Goal: Transaction & Acquisition: Purchase product/service

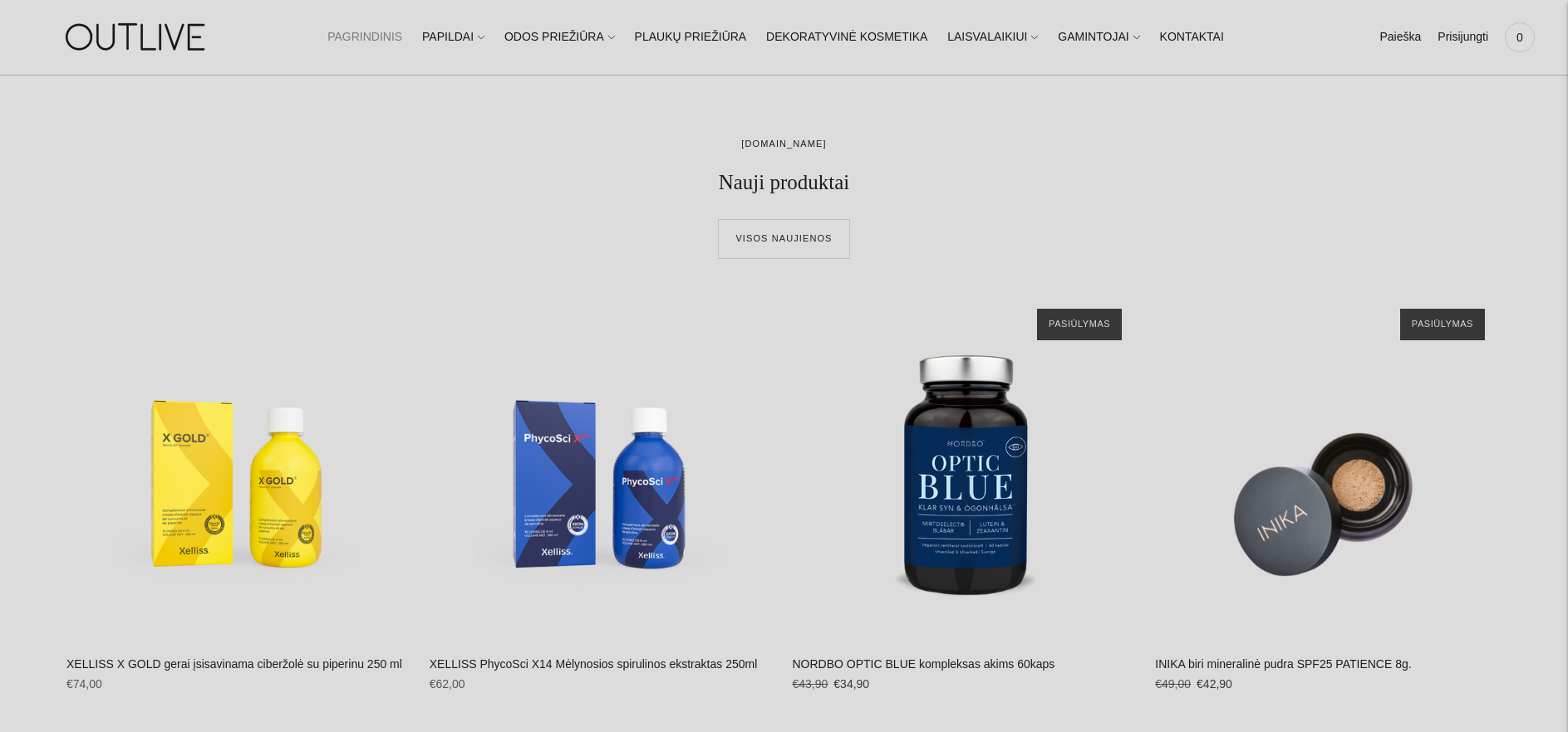
scroll to position [367, 0]
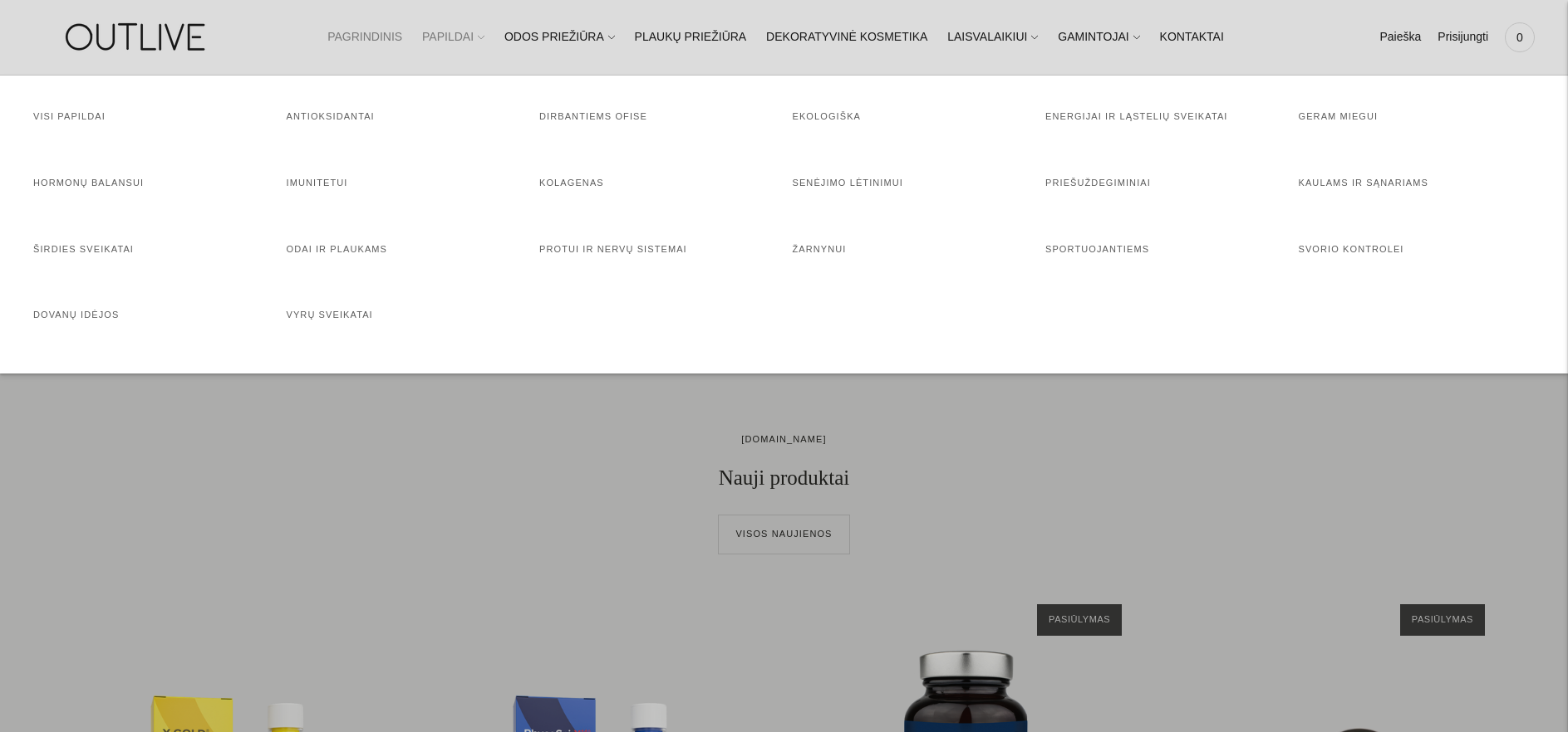
click at [468, 34] on link "PAPILDAI" at bounding box center [452, 36] width 62 height 36
click at [73, 116] on link "Visi papildai" at bounding box center [70, 116] width 73 height 10
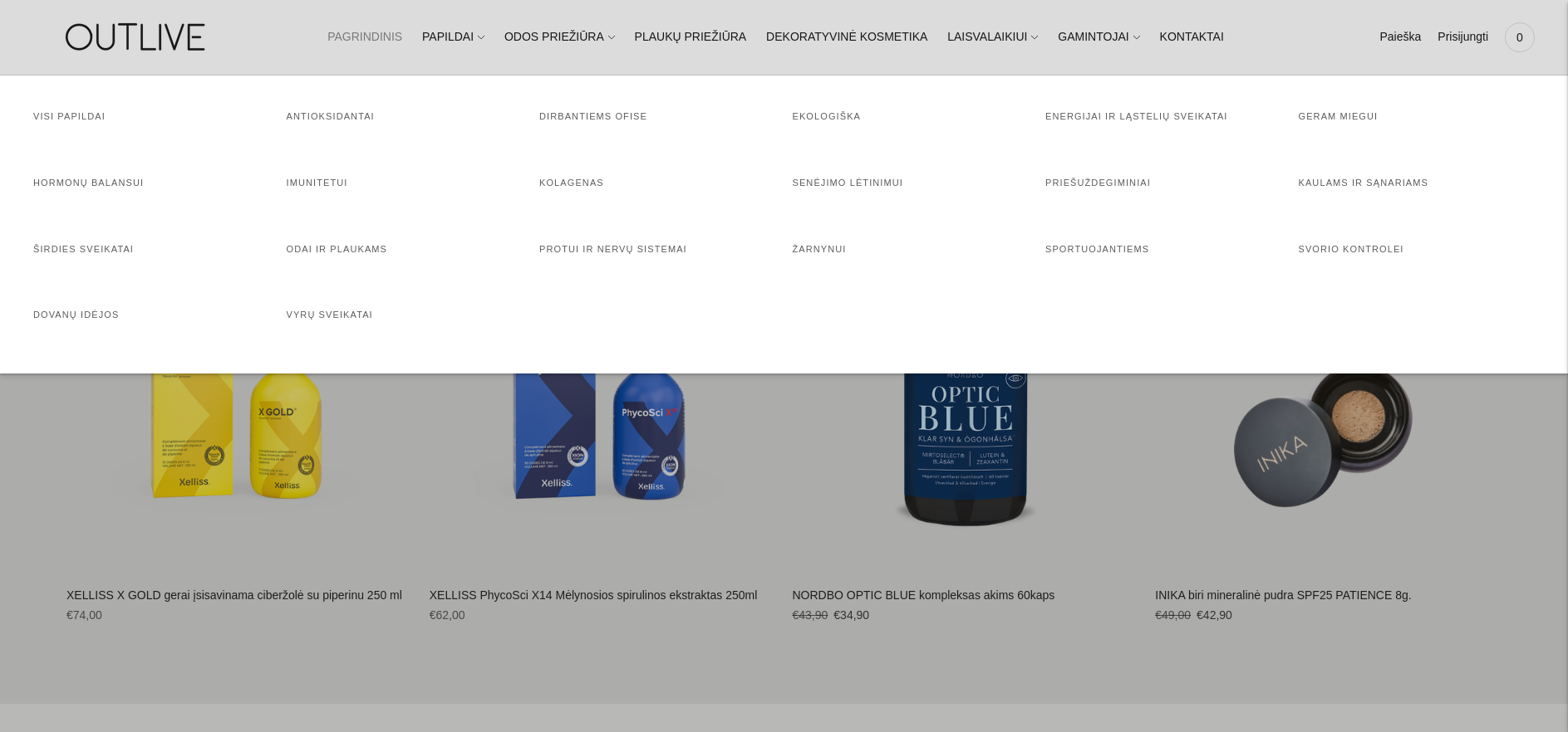
scroll to position [734, 0]
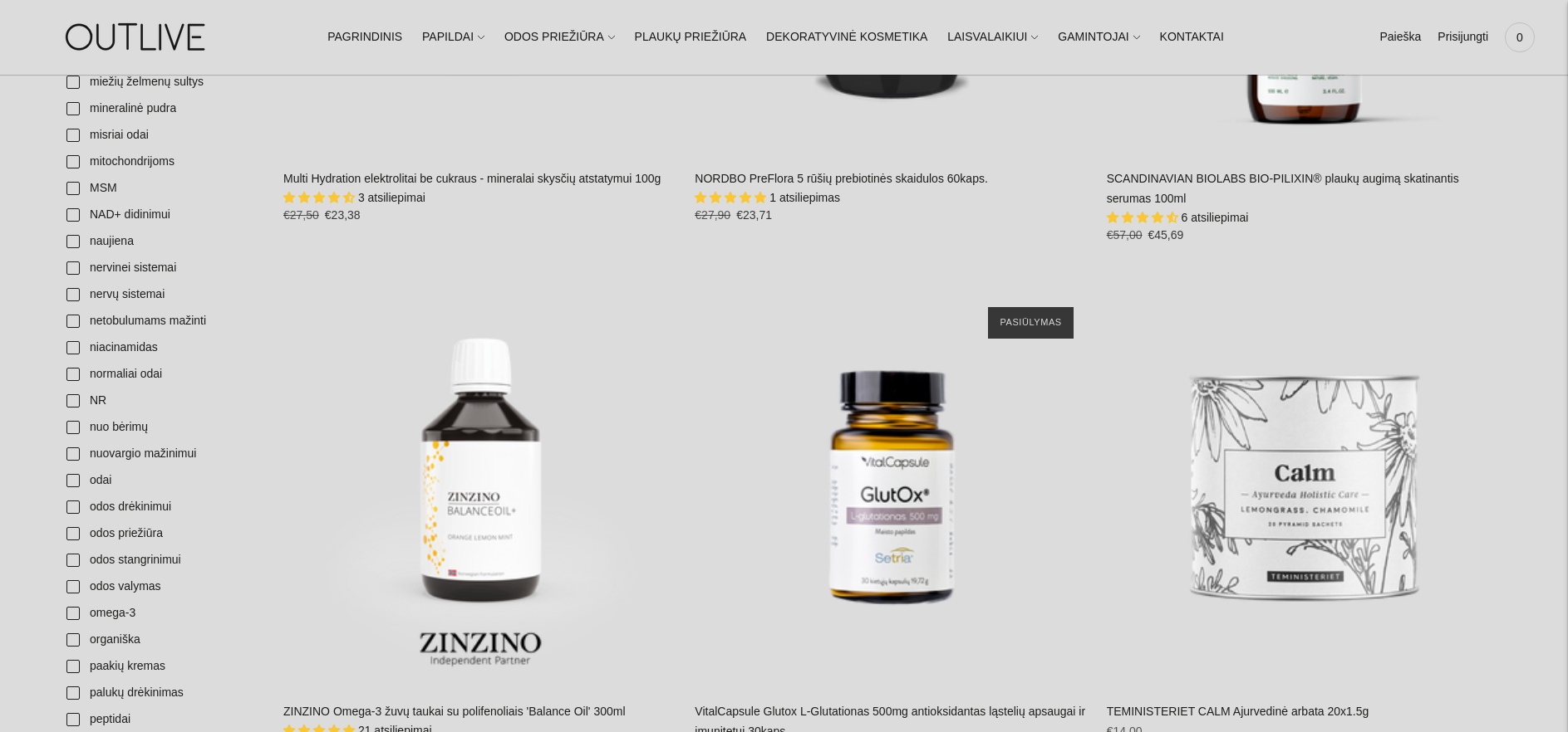
scroll to position [4037, 0]
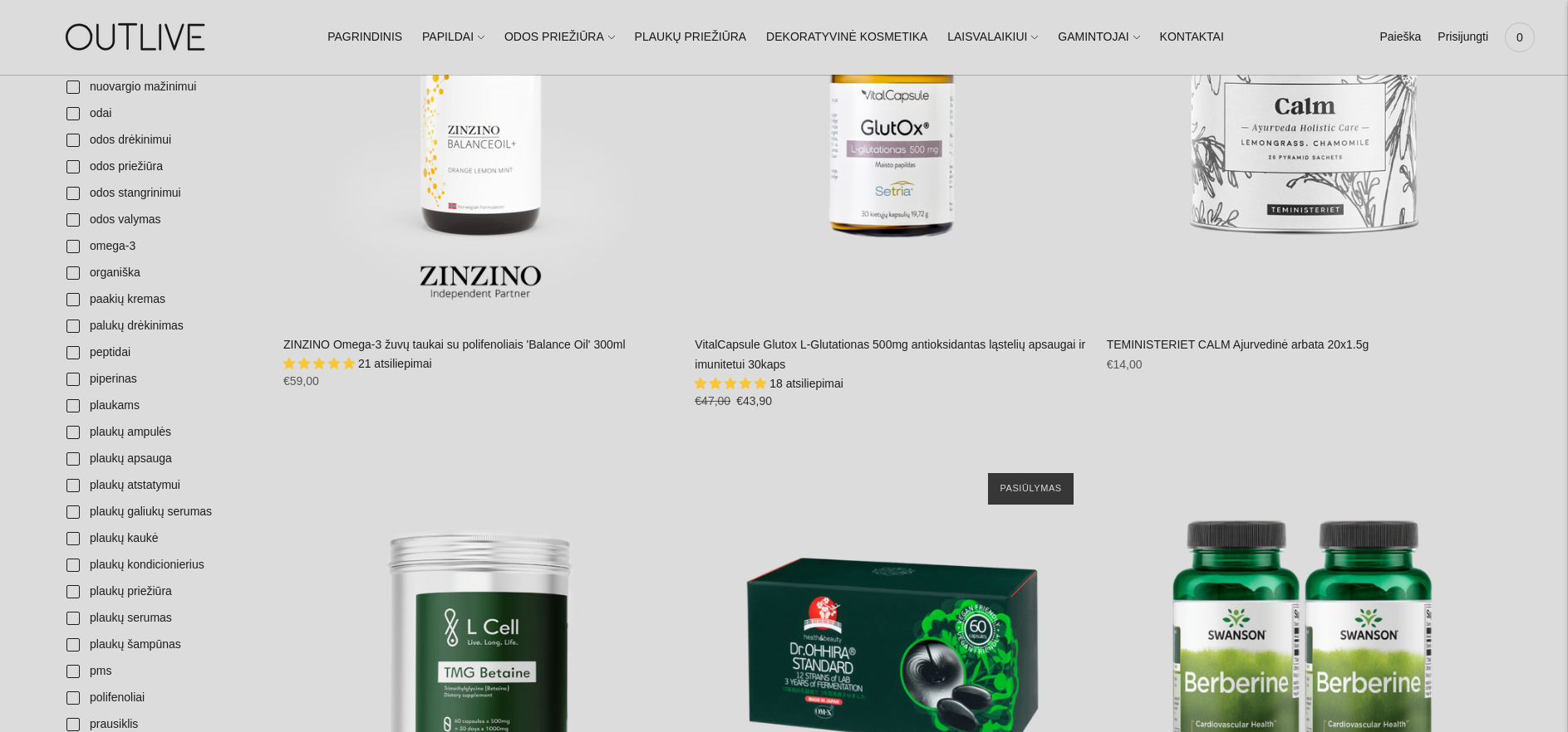
click at [383, 357] on span "21 atsiliepimai" at bounding box center [394, 364] width 74 height 14
click at [389, 357] on span "21 atsiliepimai" at bounding box center [394, 364] width 74 height 14
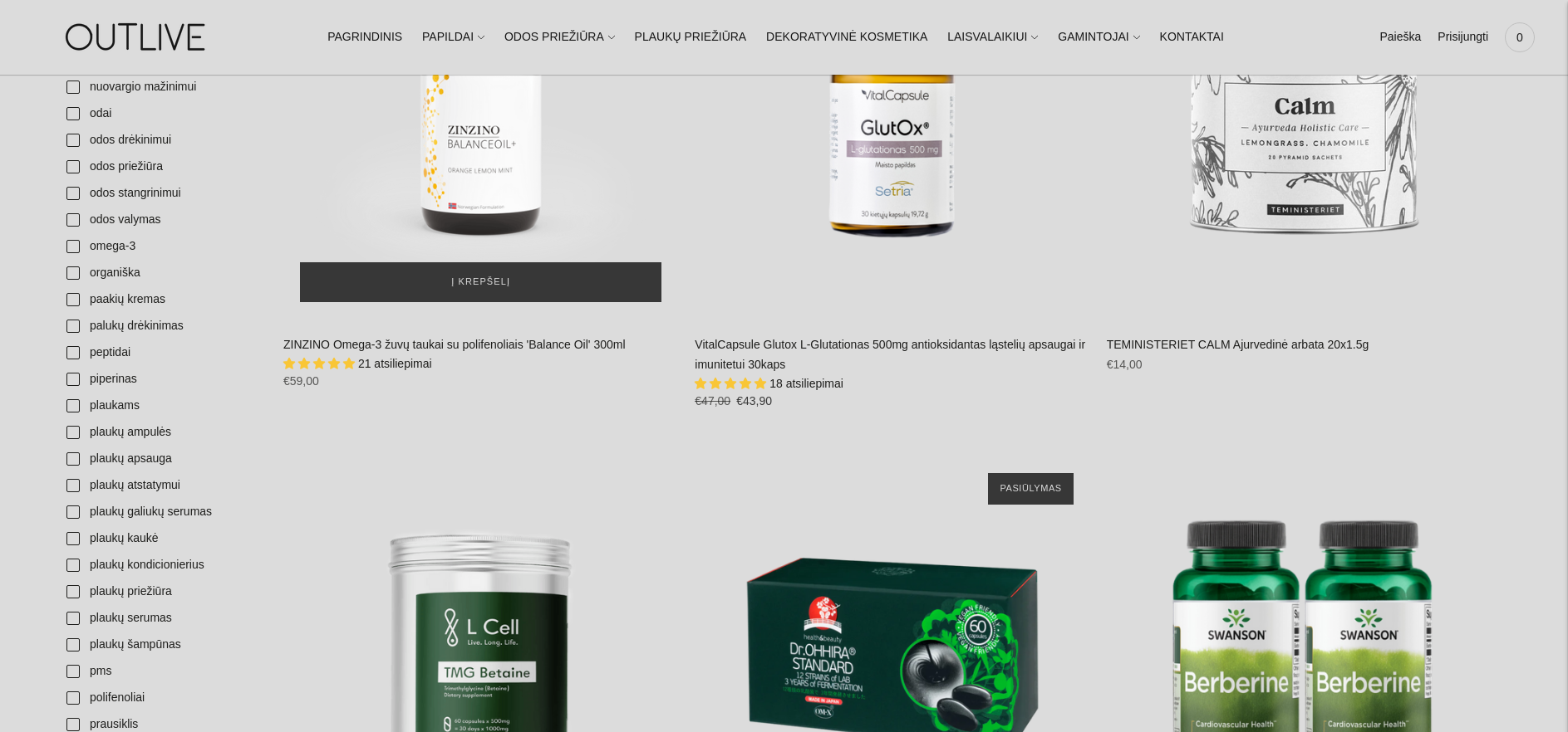
click at [473, 127] on img "ZINZINO Omega-3 žuvų taukai su polifenoliais 'Balance Oil' 300ml\a" at bounding box center [480, 120] width 394 height 394
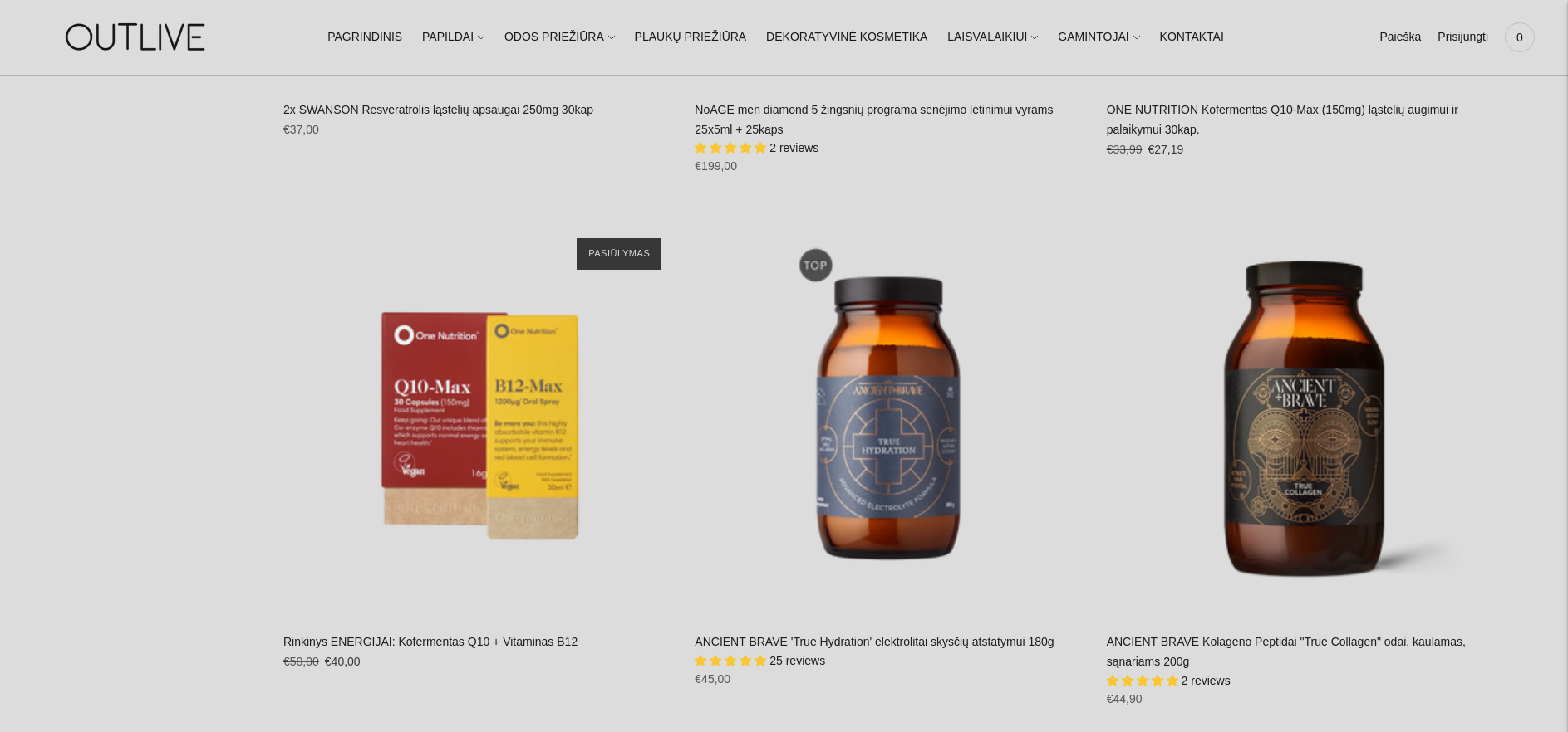
scroll to position [8810, 0]
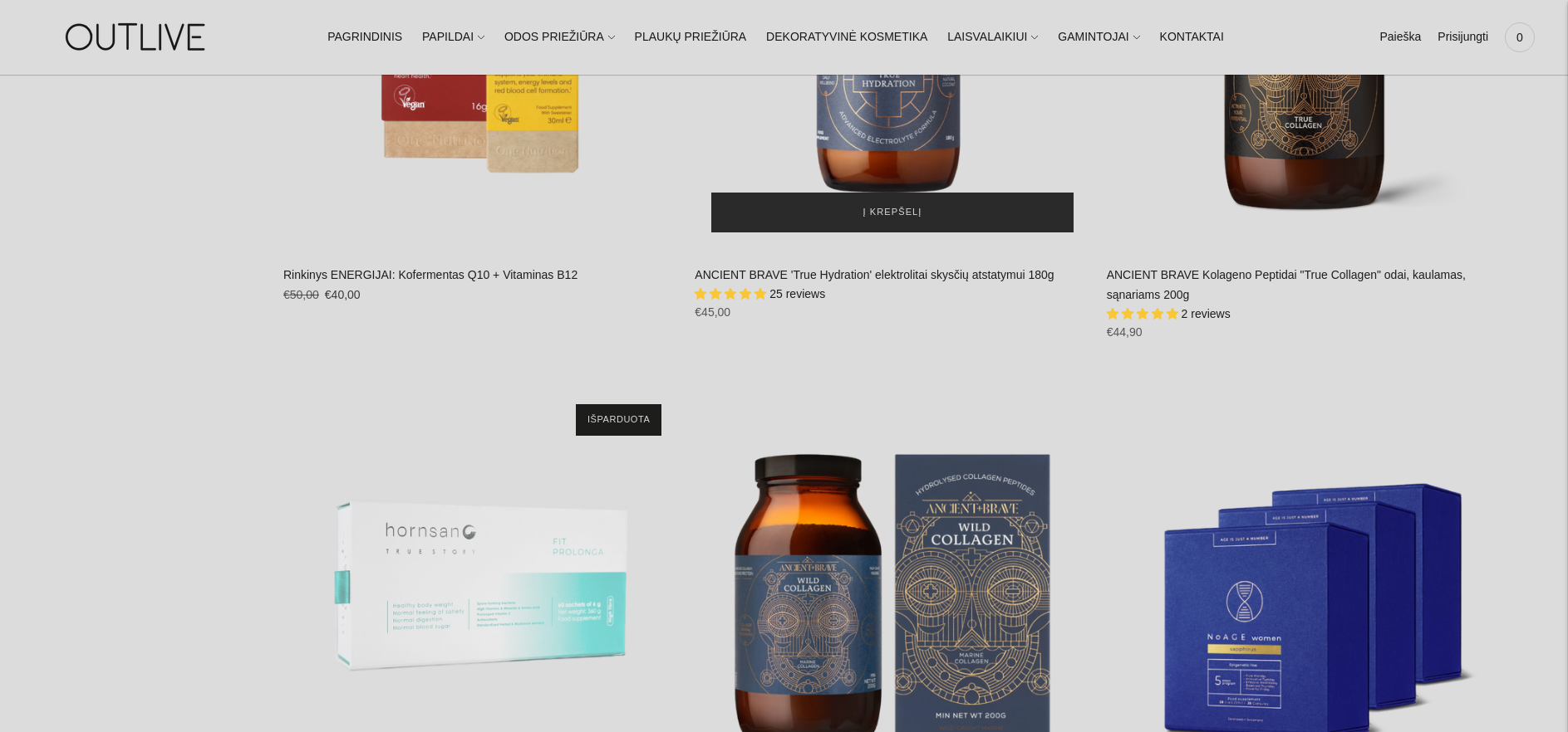
click at [882, 204] on span "Į krepšelį" at bounding box center [893, 212] width 59 height 17
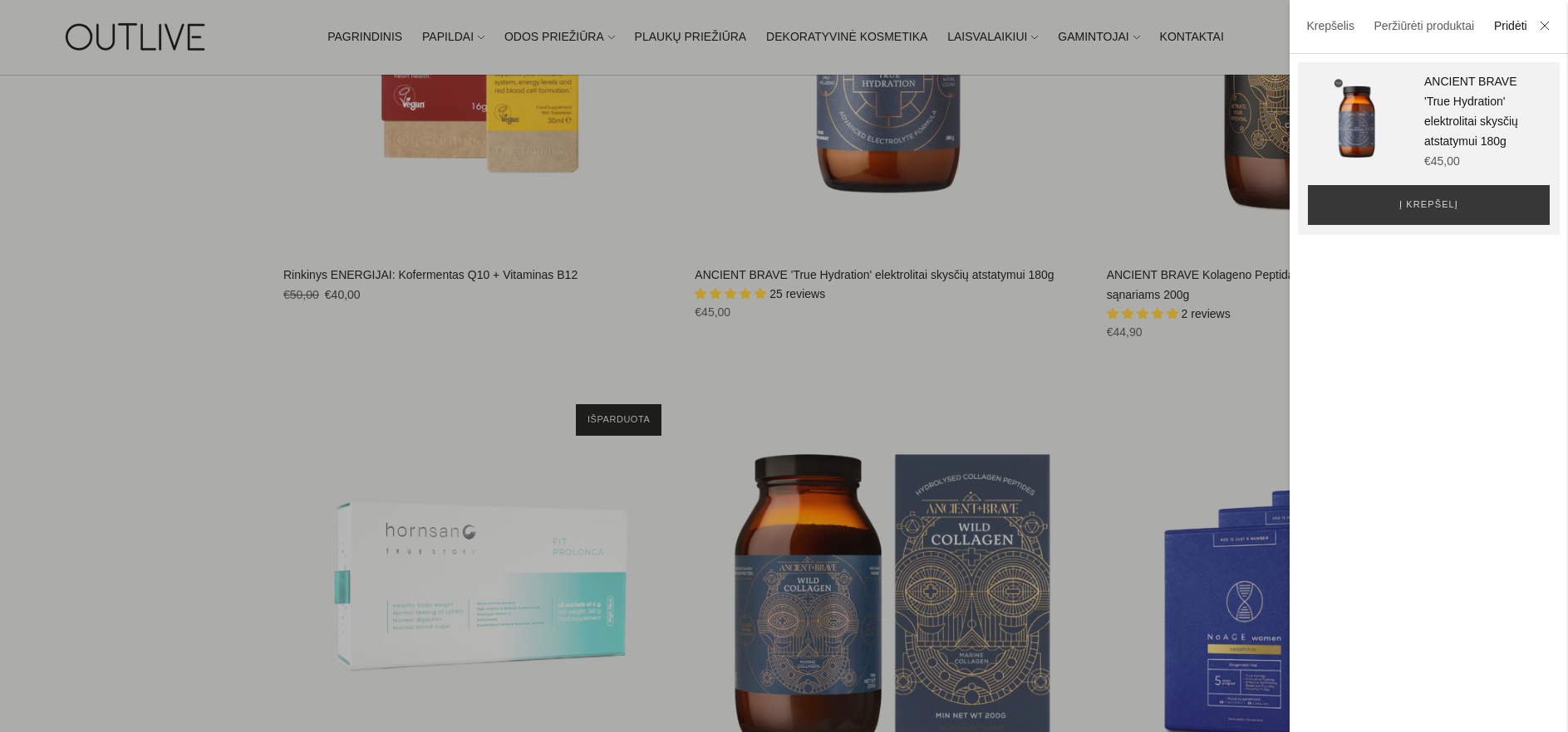
click at [1165, 405] on div at bounding box center [784, 366] width 1568 height 732
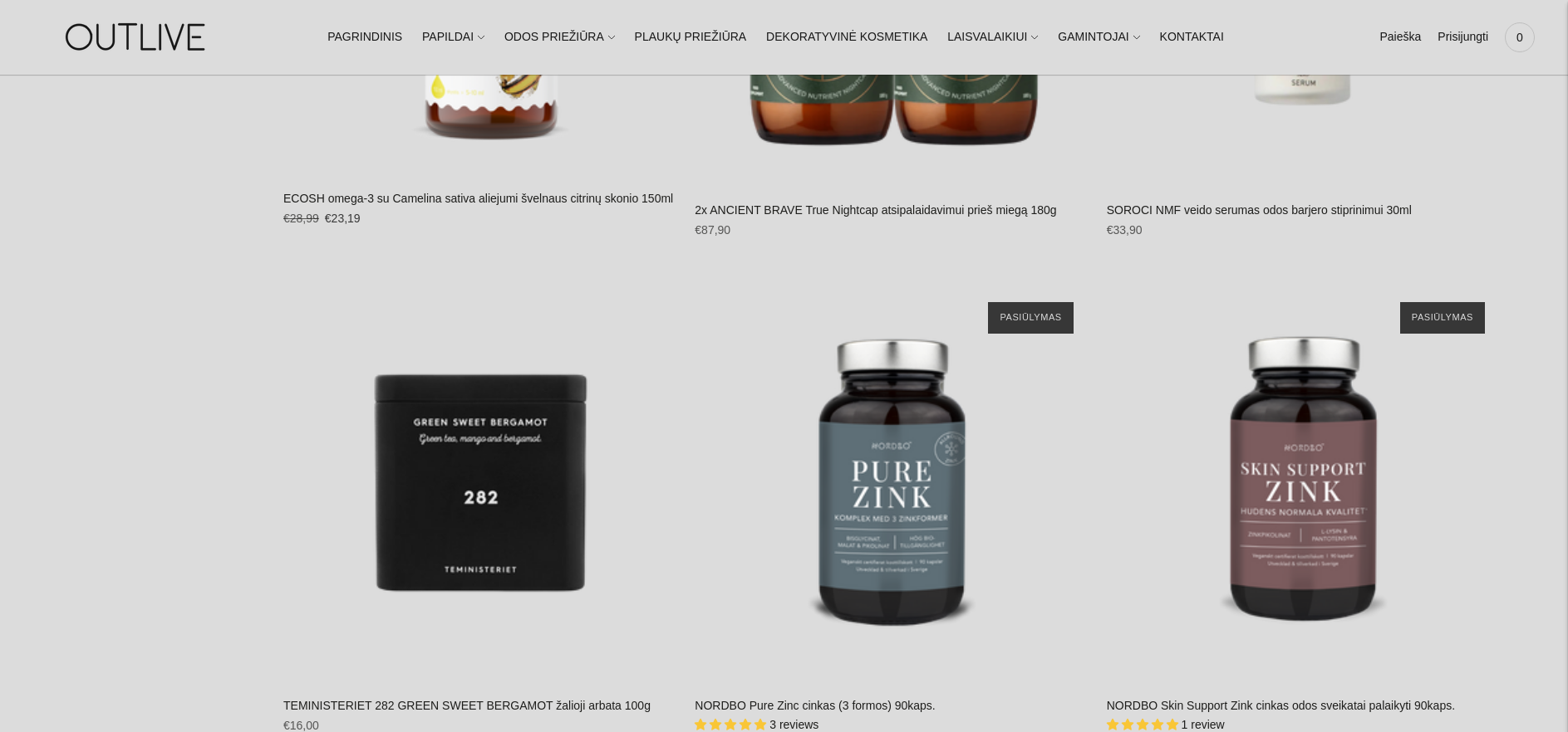
scroll to position [23124, 0]
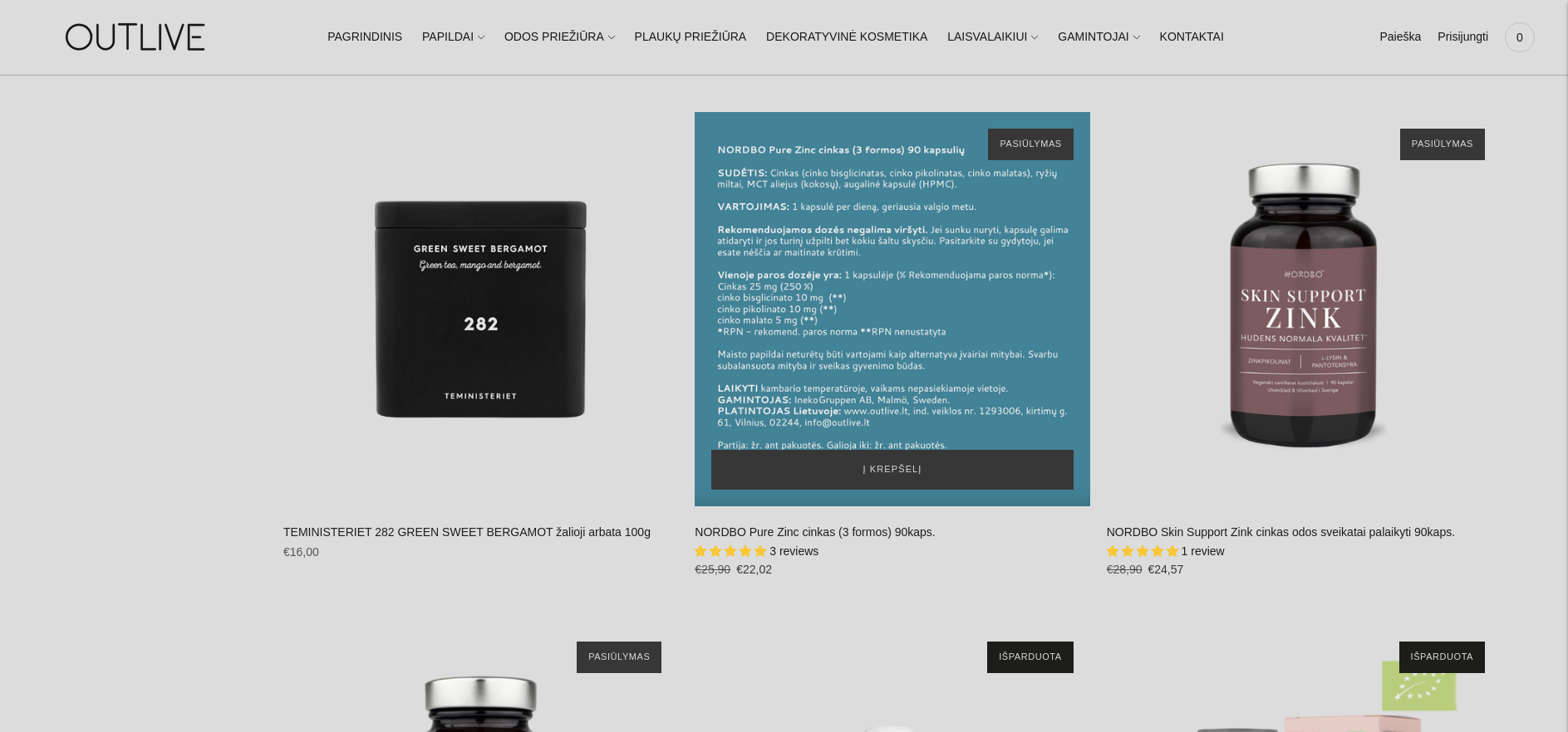
click at [889, 305] on div "NORDBO Pure Zinc cinkas (3 formos) 90kaps.\a" at bounding box center [892, 309] width 394 height 394
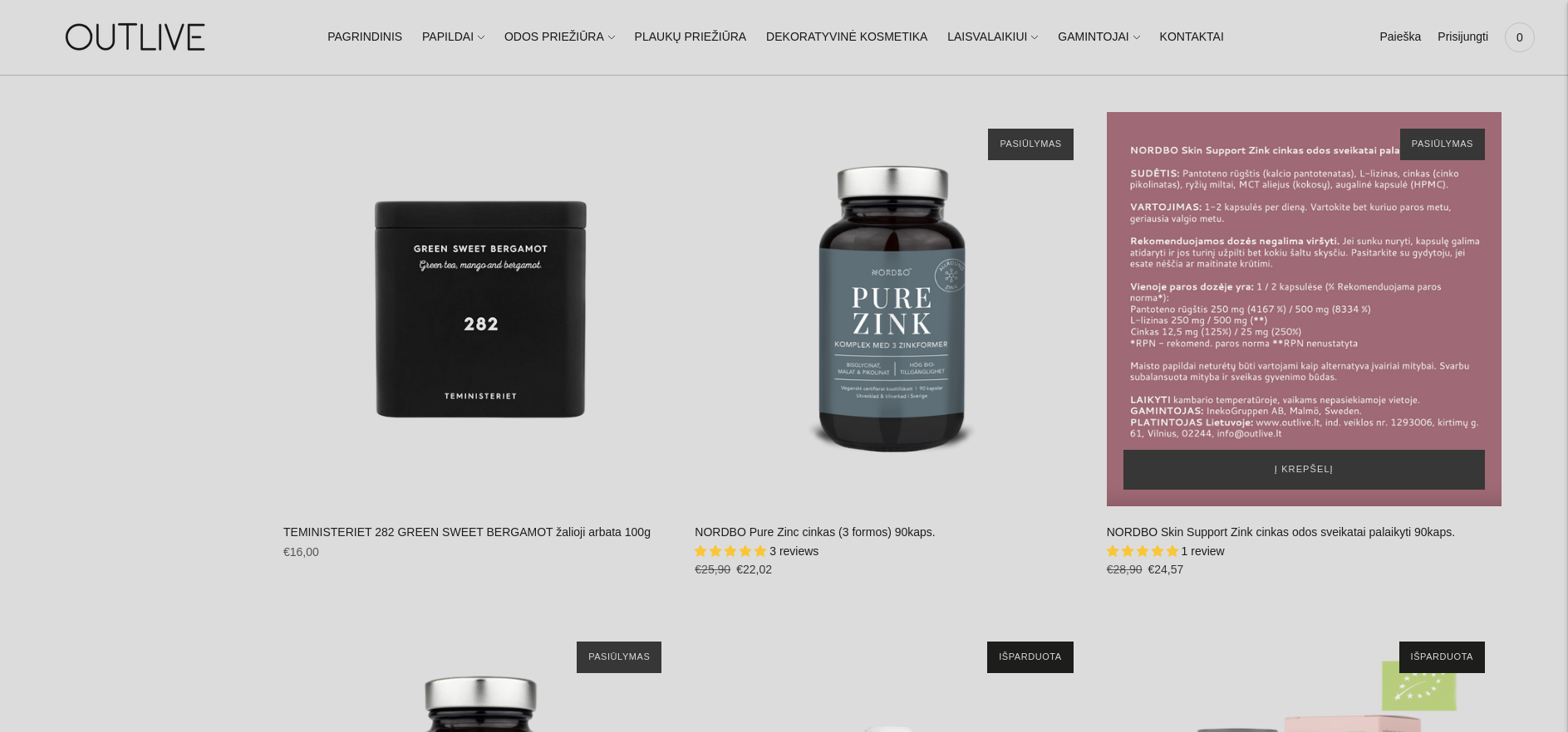
click at [1289, 309] on div "NORDBO Skin Support Zink cinkas odos sveikatai palaikyti 90kaps.\a" at bounding box center [1304, 309] width 394 height 394
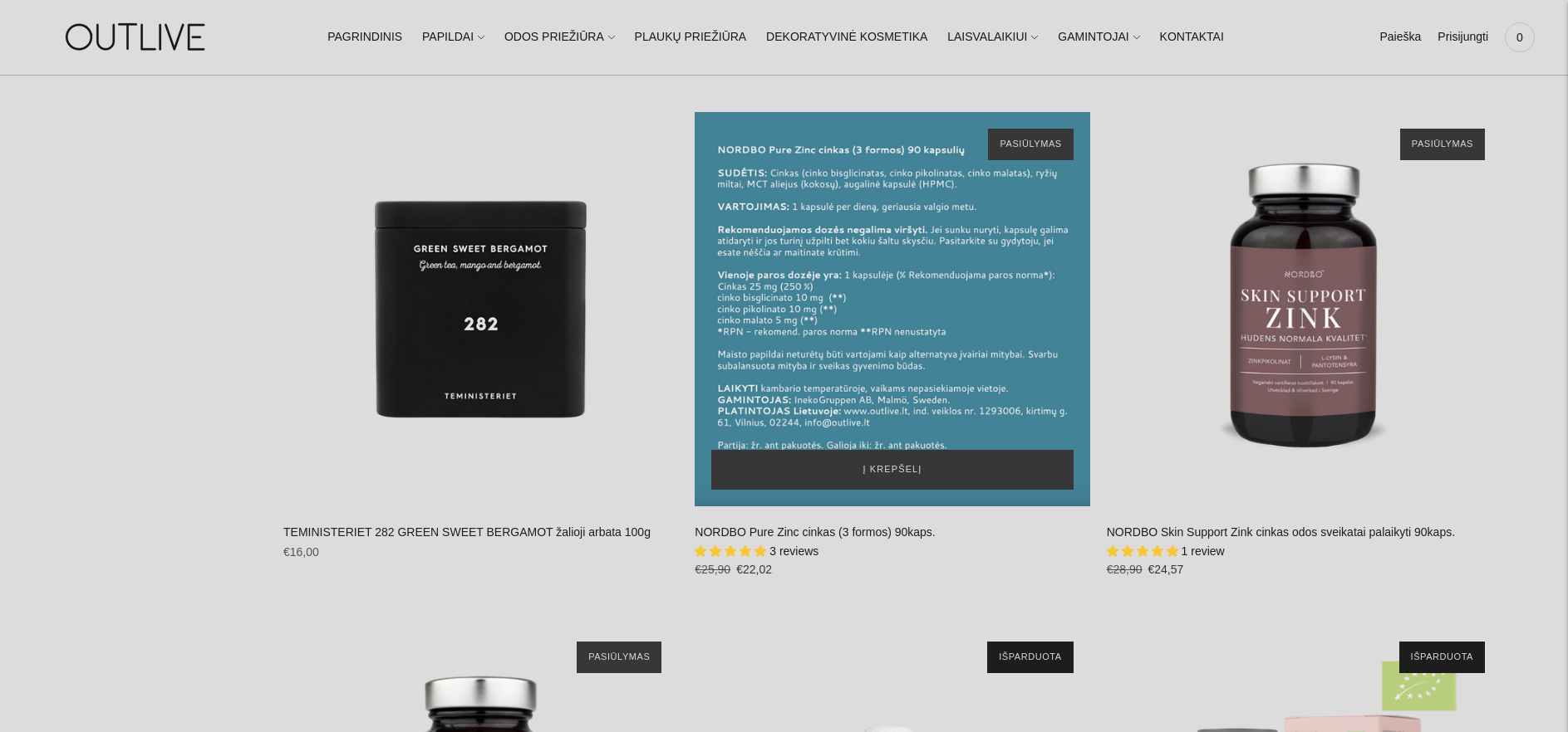
click at [880, 245] on div "NORDBO Pure Zinc cinkas (3 formos) 90kaps.\a" at bounding box center [892, 309] width 394 height 394
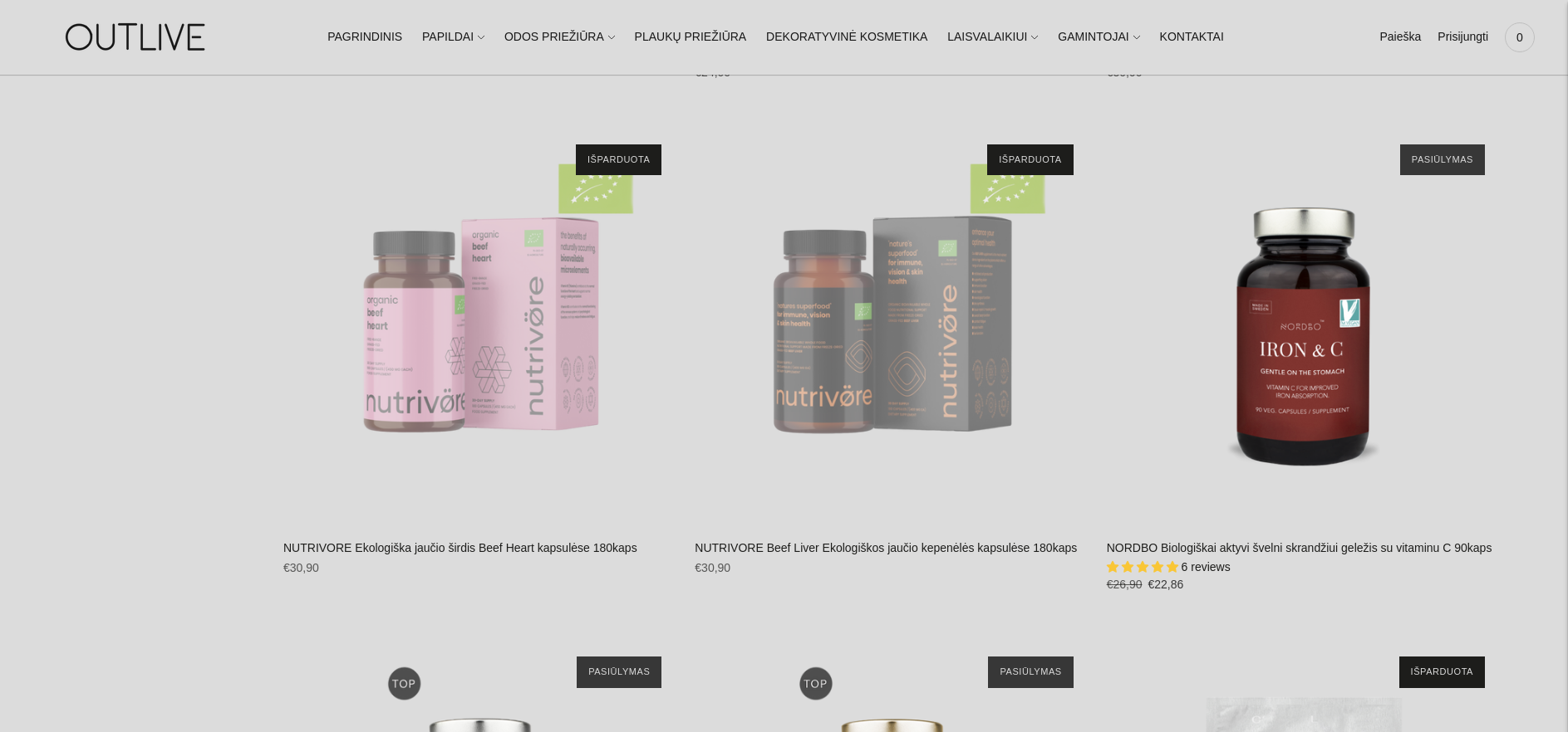
scroll to position [24226, 0]
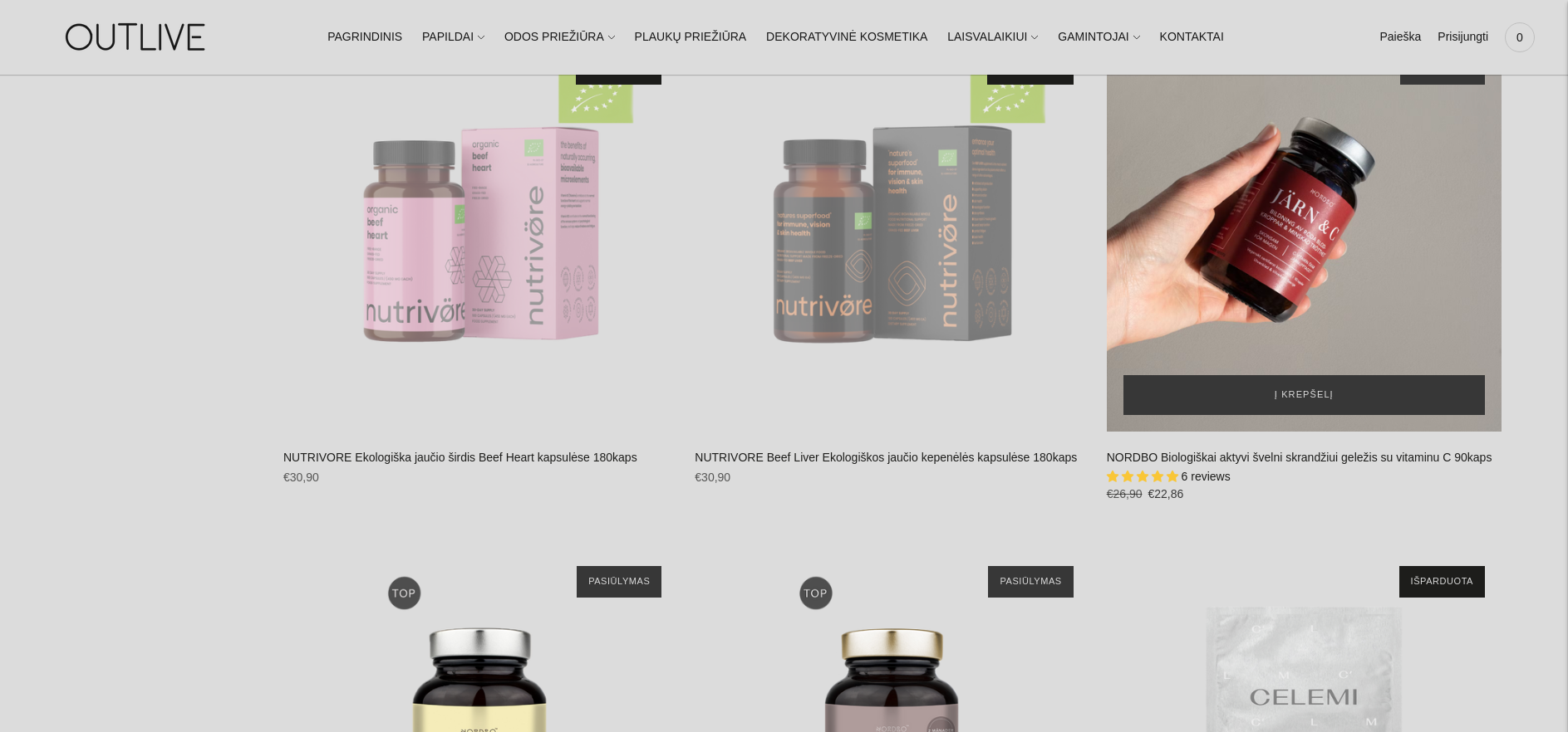
click at [1287, 233] on div "NORDBO Biologiškai aktyvi švelni skrandžiui geležis su vitaminu C 90kaps\a" at bounding box center [1304, 234] width 394 height 394
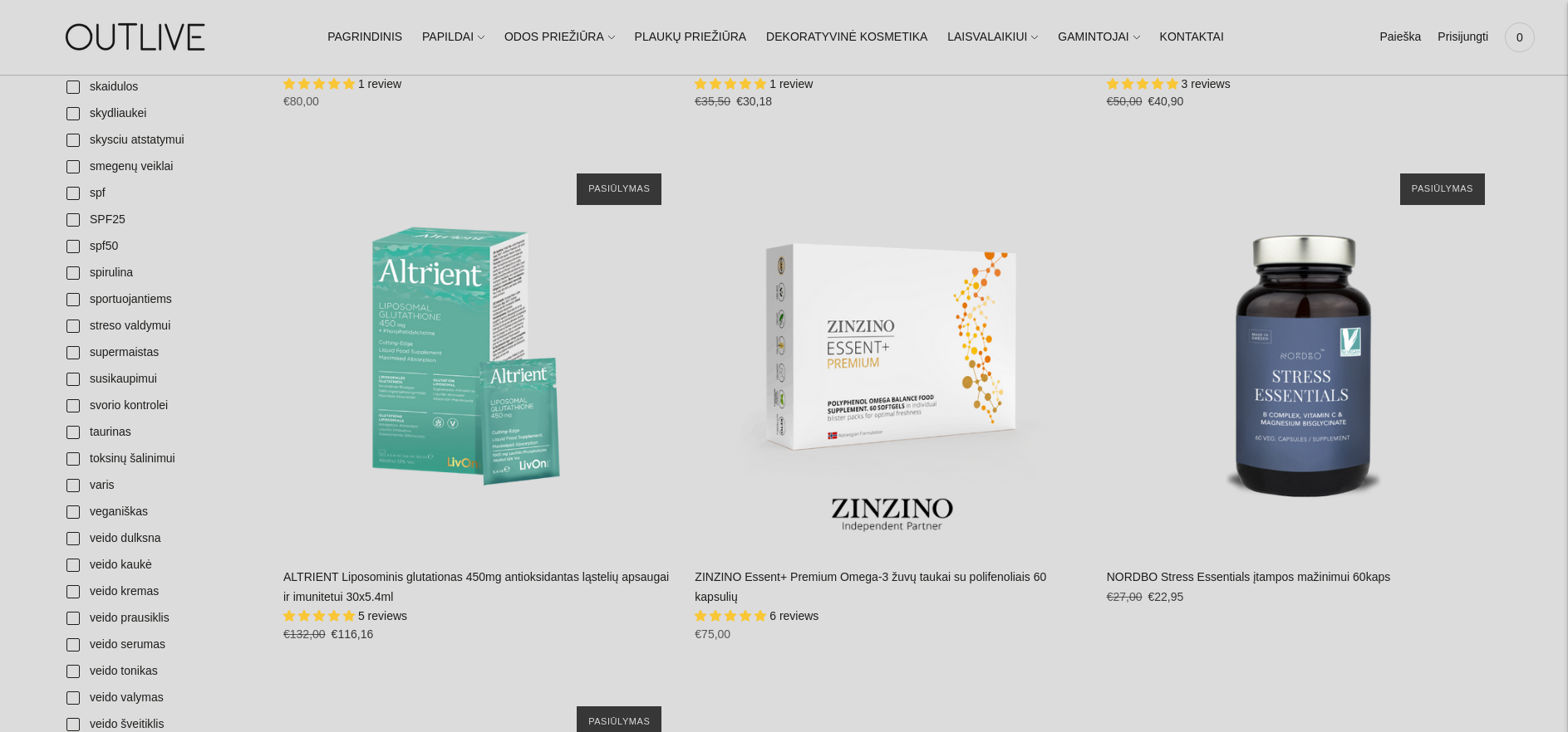
scroll to position [5506, 0]
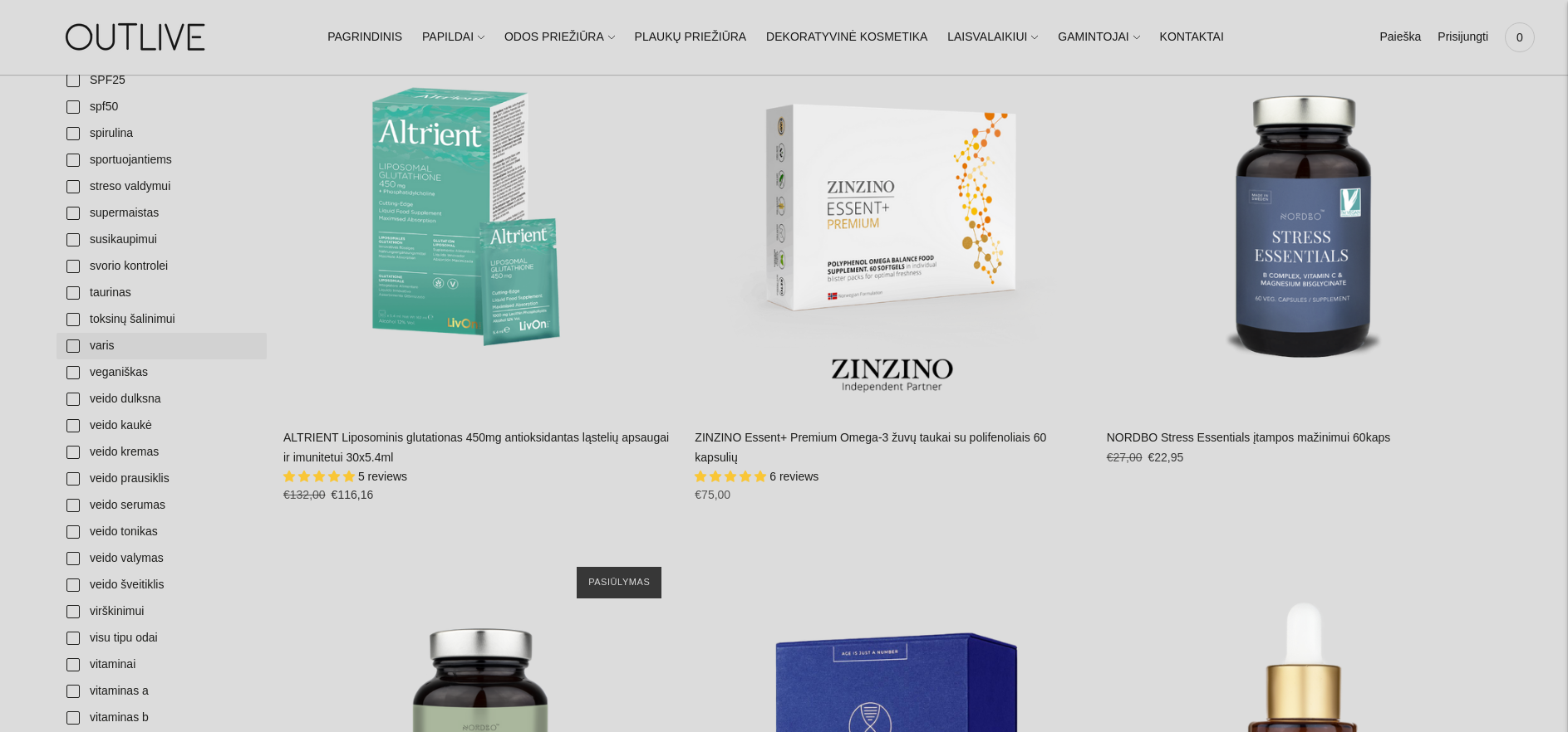
click at [93, 346] on link "varis" at bounding box center [161, 346] width 210 height 27
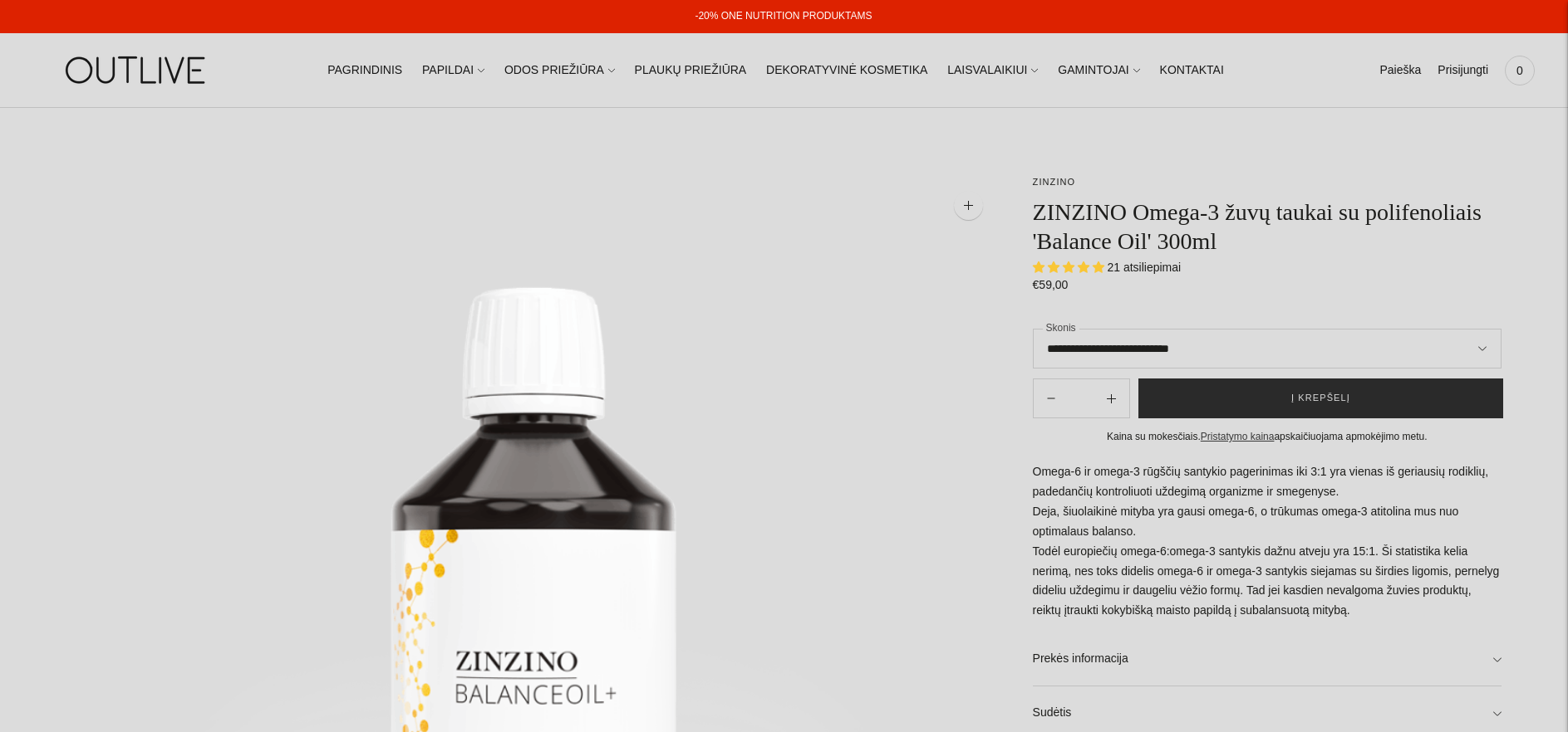
select select "**********"
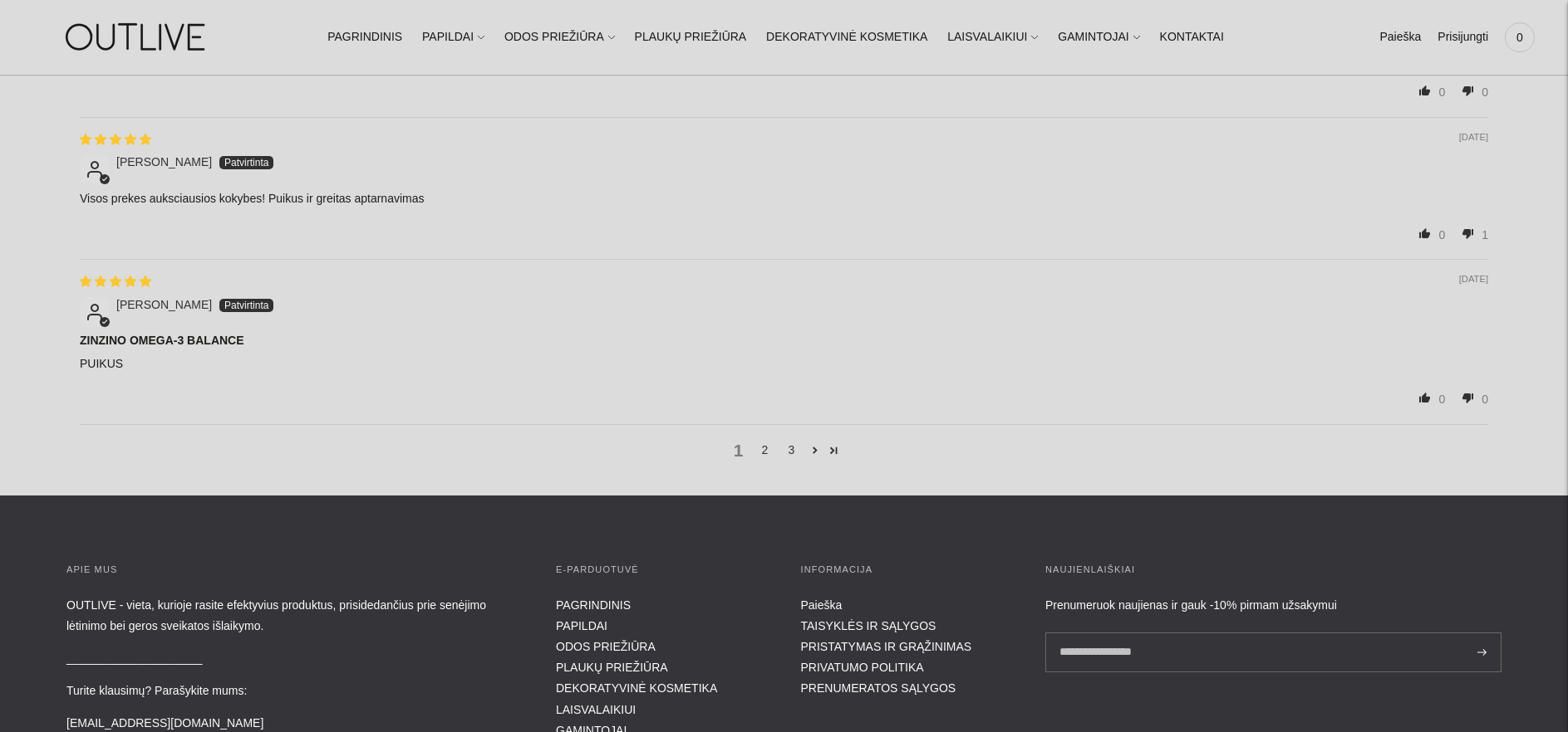
scroll to position [1101, 0]
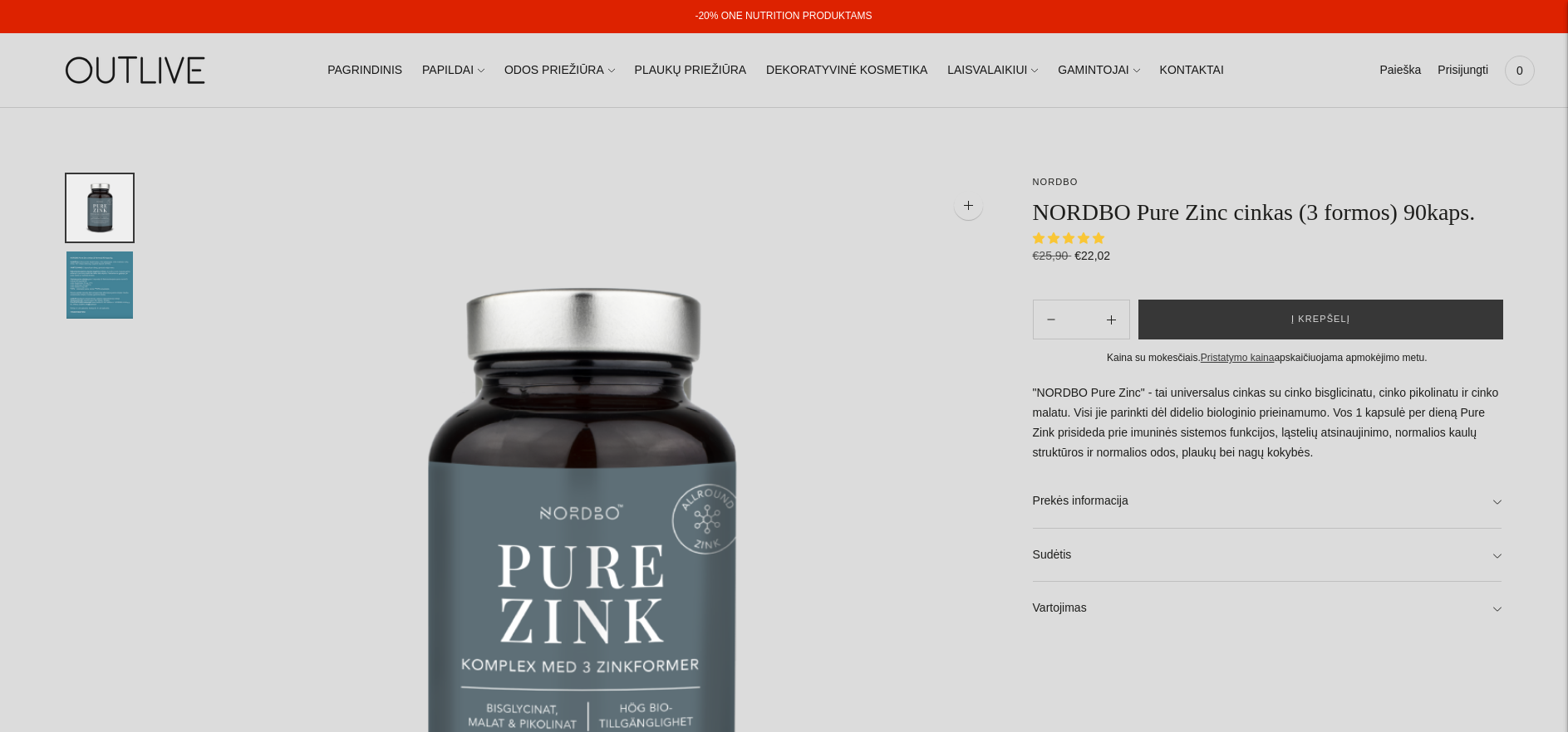
select select "**********"
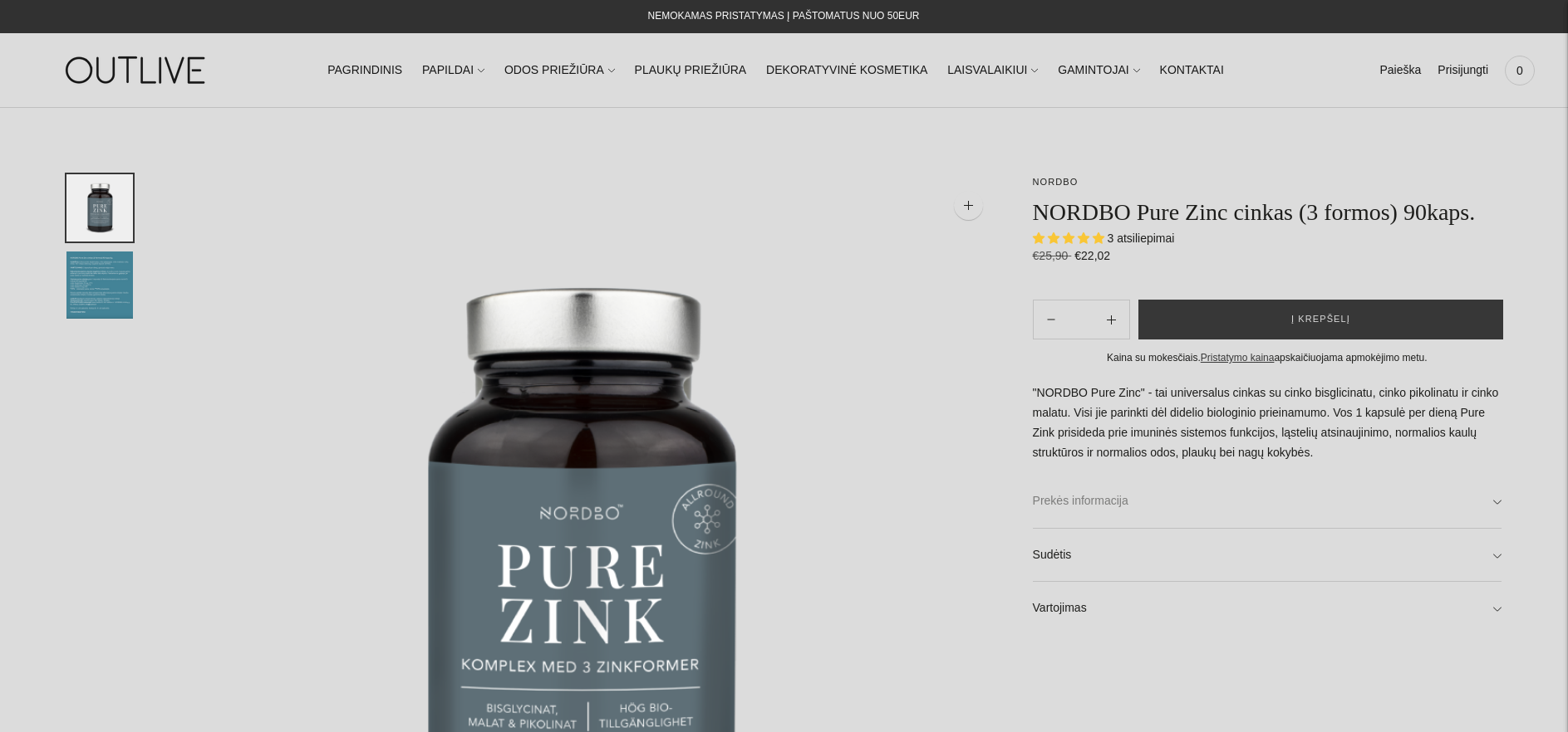
click at [1140, 497] on link "Prekės informacija" at bounding box center [1267, 501] width 469 height 53
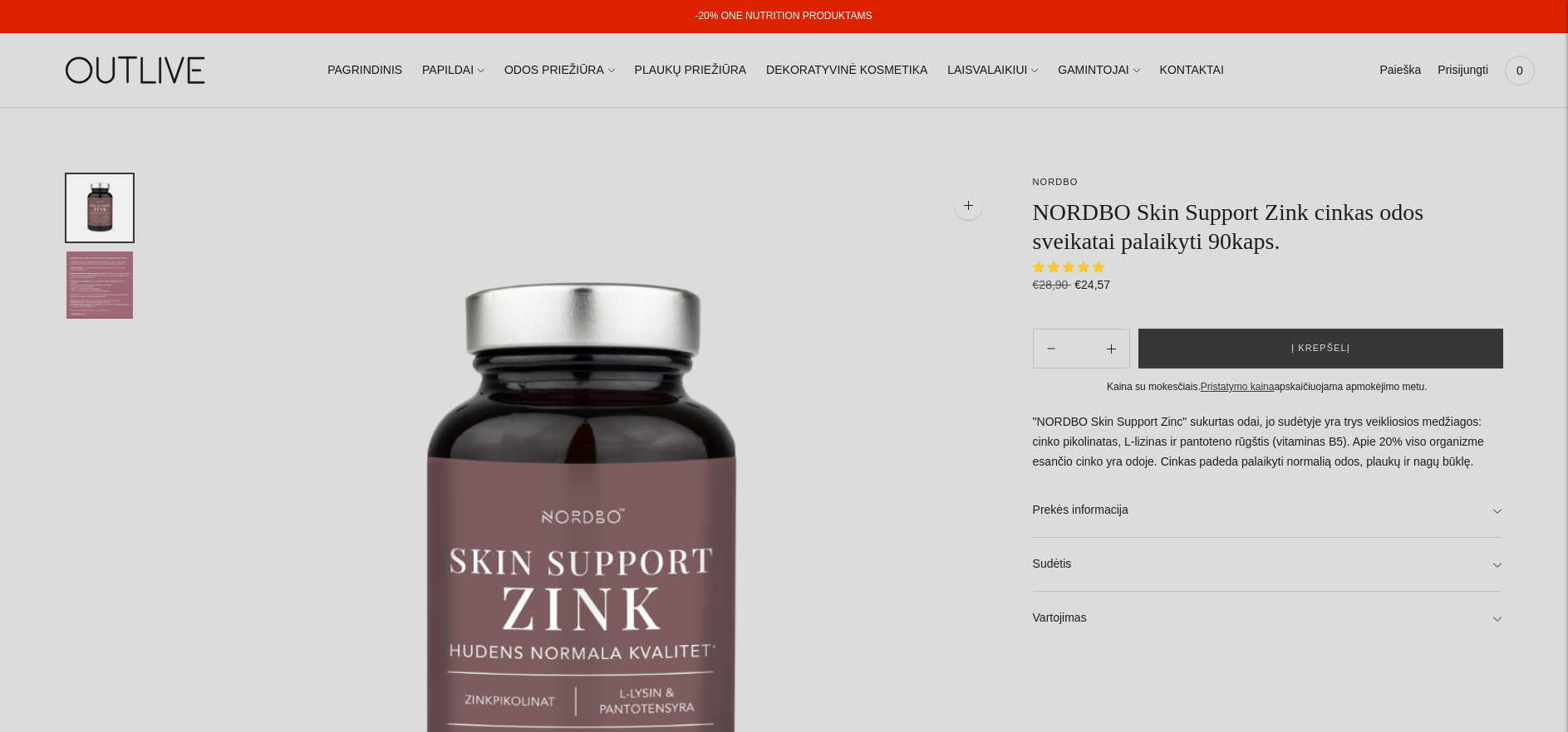
select select "**********"
click at [1489, 512] on link "Prekės informacija" at bounding box center [1267, 511] width 469 height 53
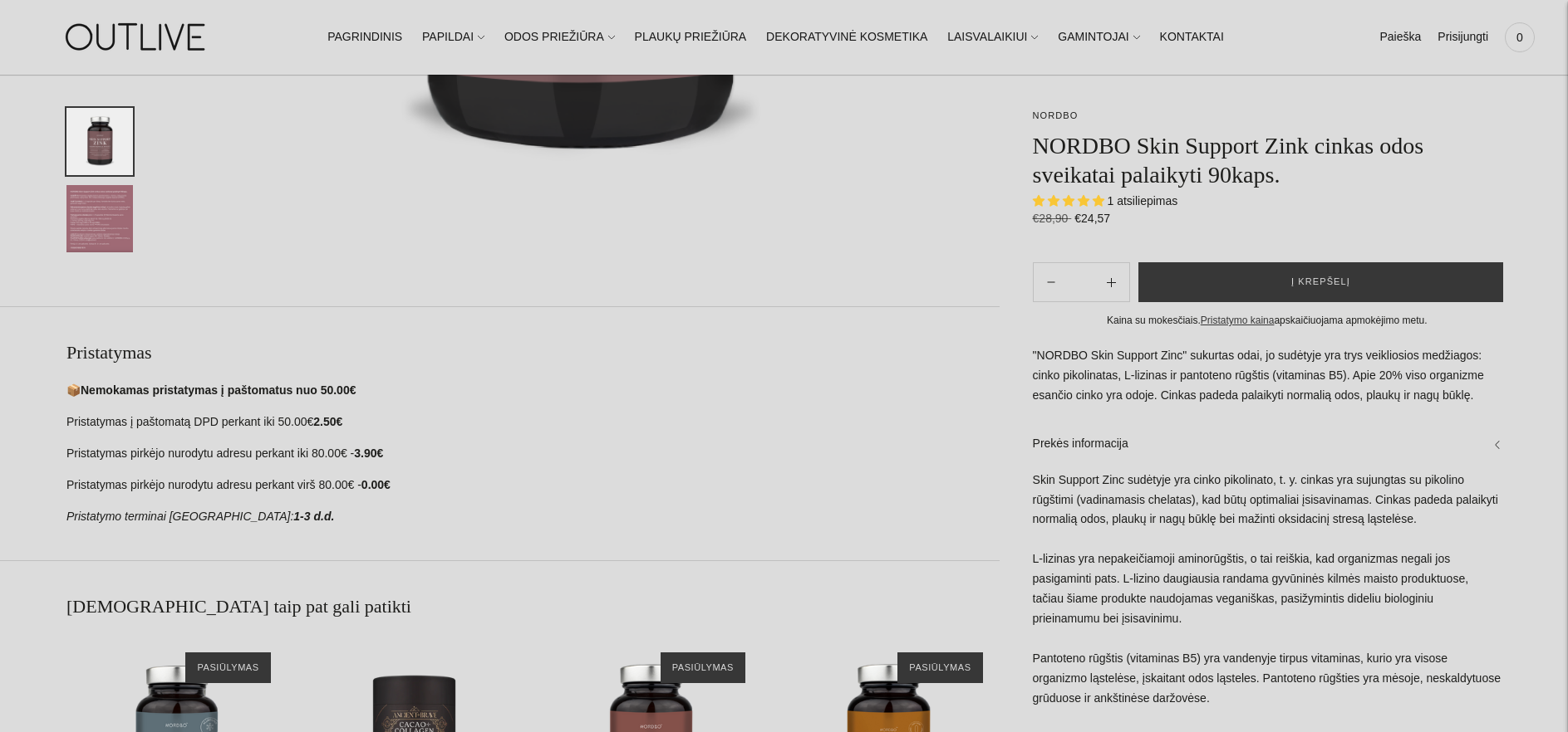
scroll to position [1101, 0]
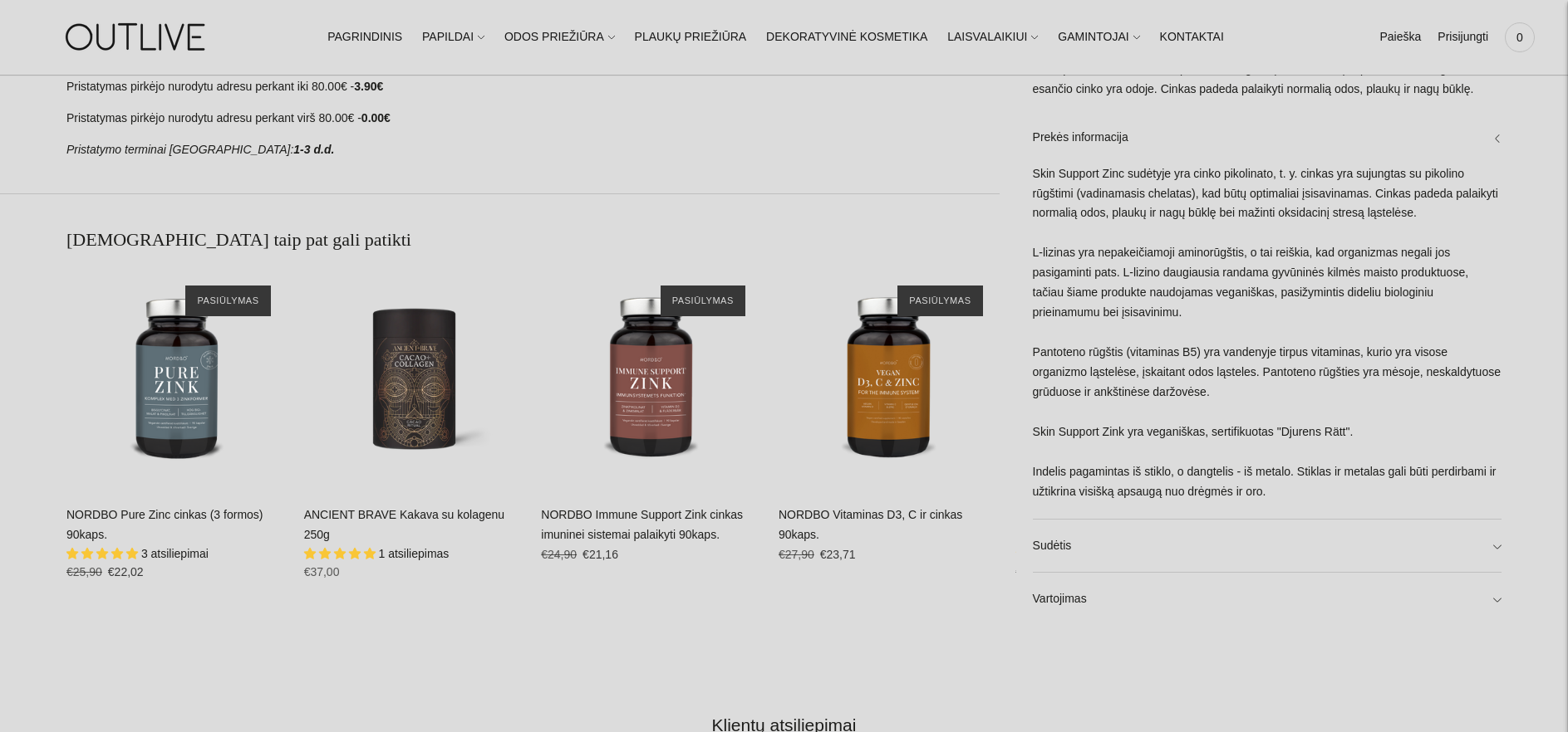
click at [149, 560] on span "3 atsiliepimai" at bounding box center [175, 554] width 67 height 14
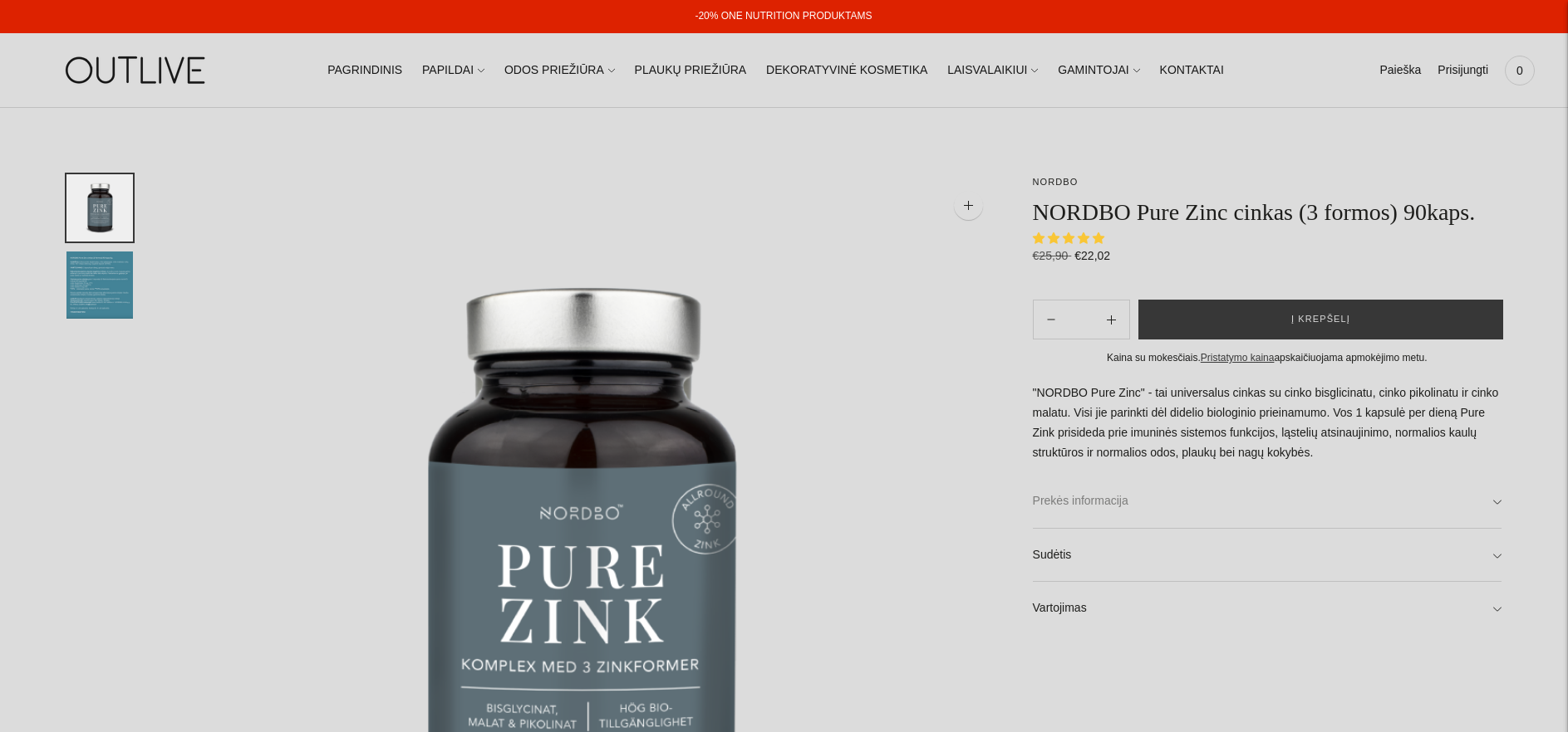
select select "**********"
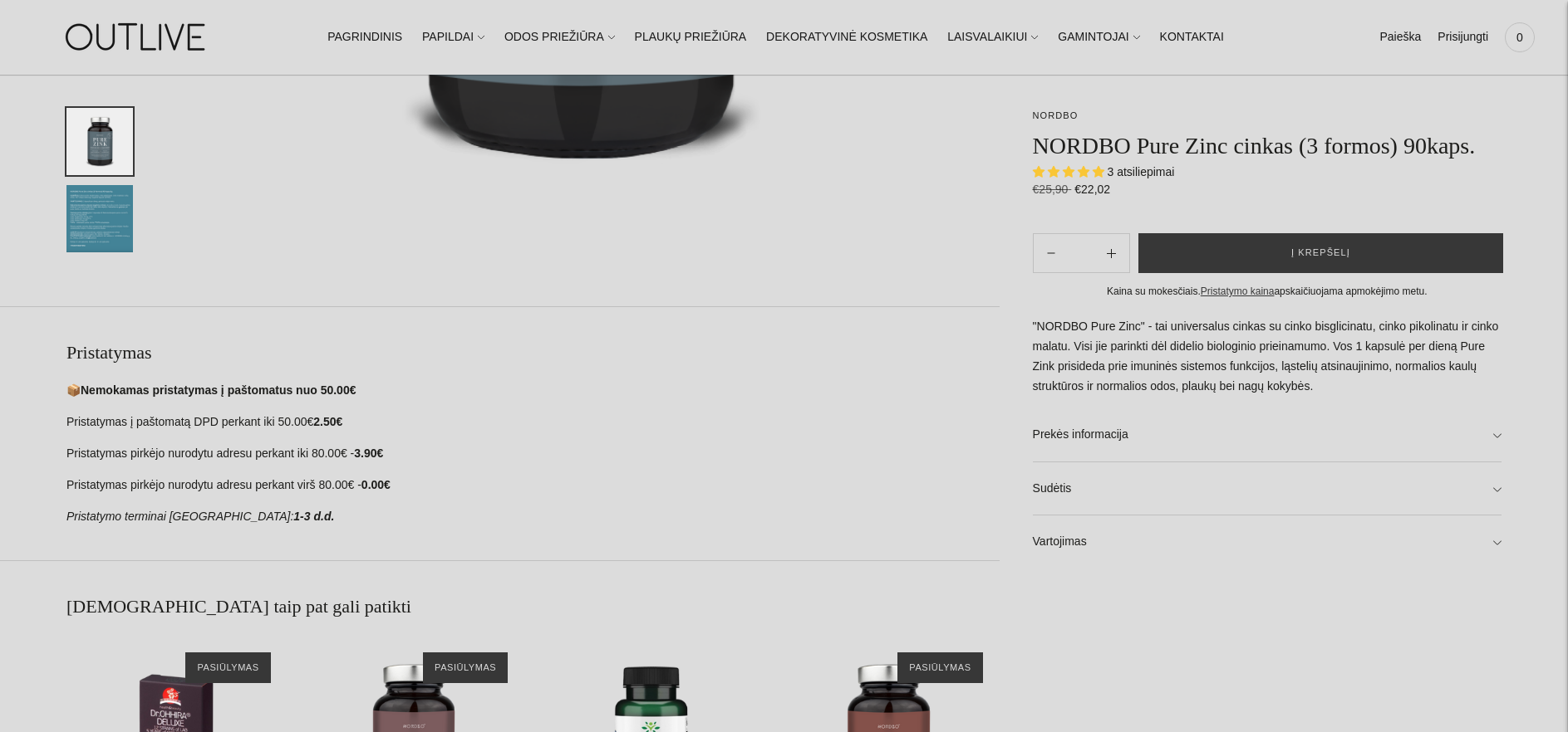
scroll to position [367, 0]
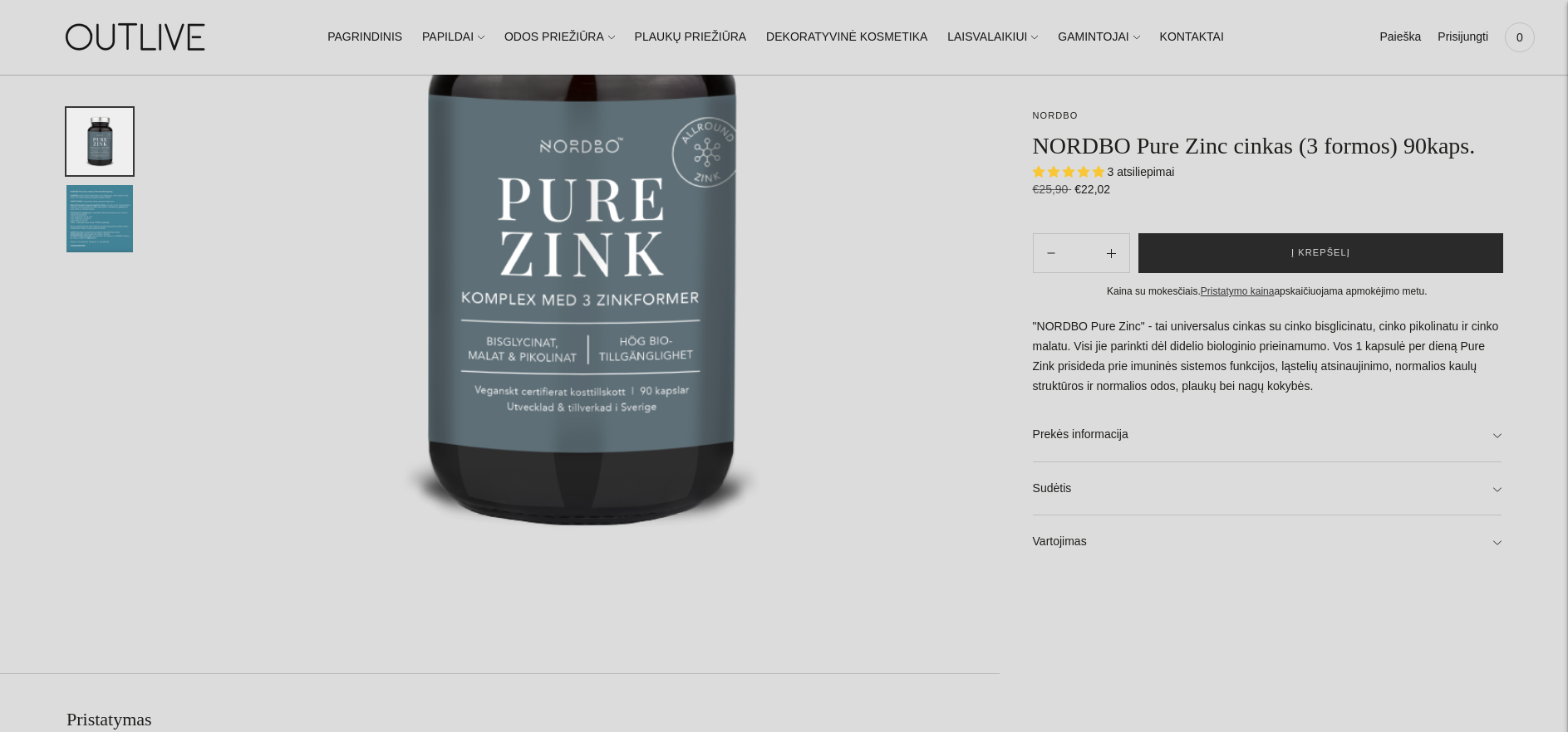
click at [1297, 245] on span "Į krepšelį" at bounding box center [1320, 253] width 59 height 17
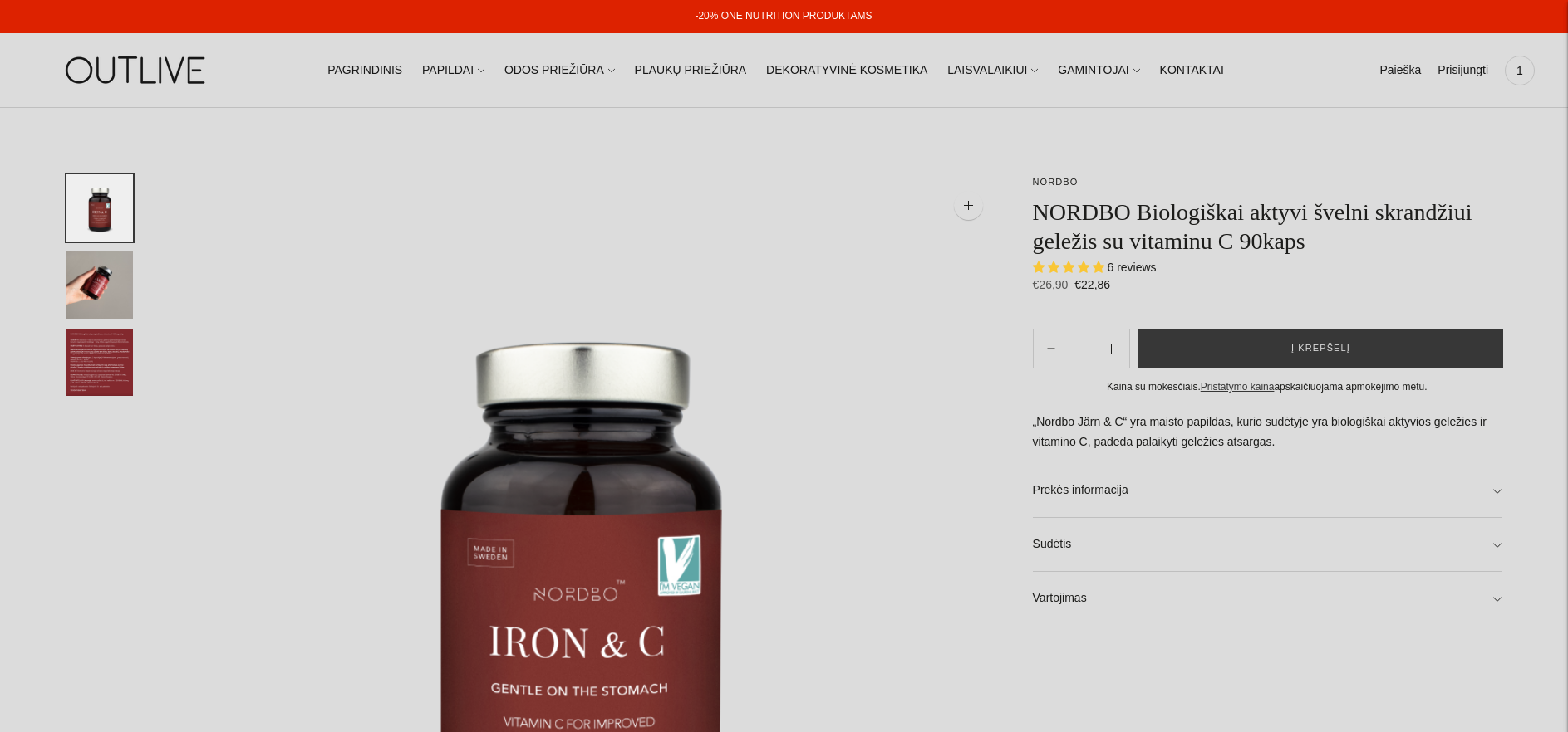
select select "**********"
click at [1118, 490] on link "Prekės informacija" at bounding box center [1267, 490] width 469 height 53
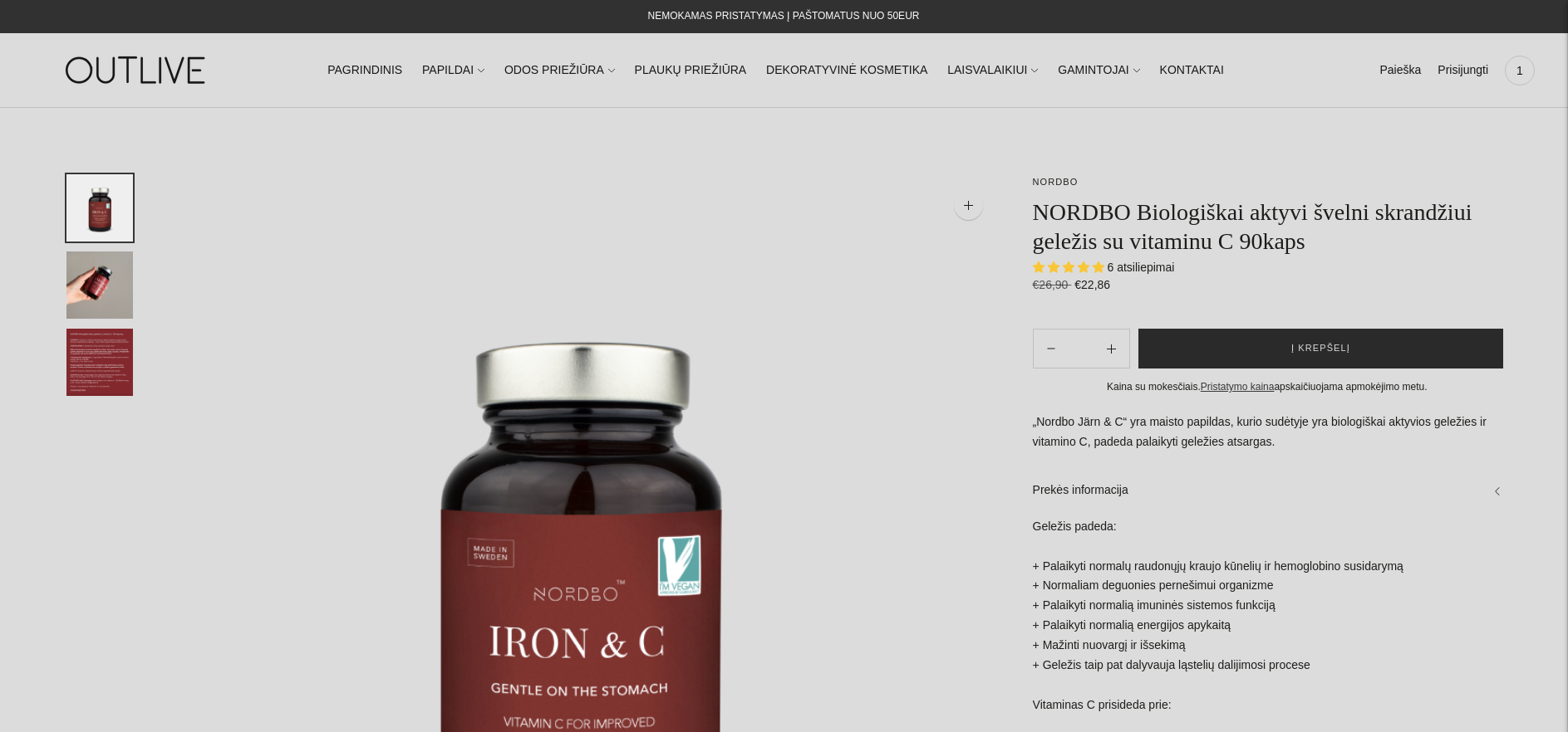
click at [1317, 349] on span "Į krepšelį" at bounding box center [1320, 349] width 59 height 17
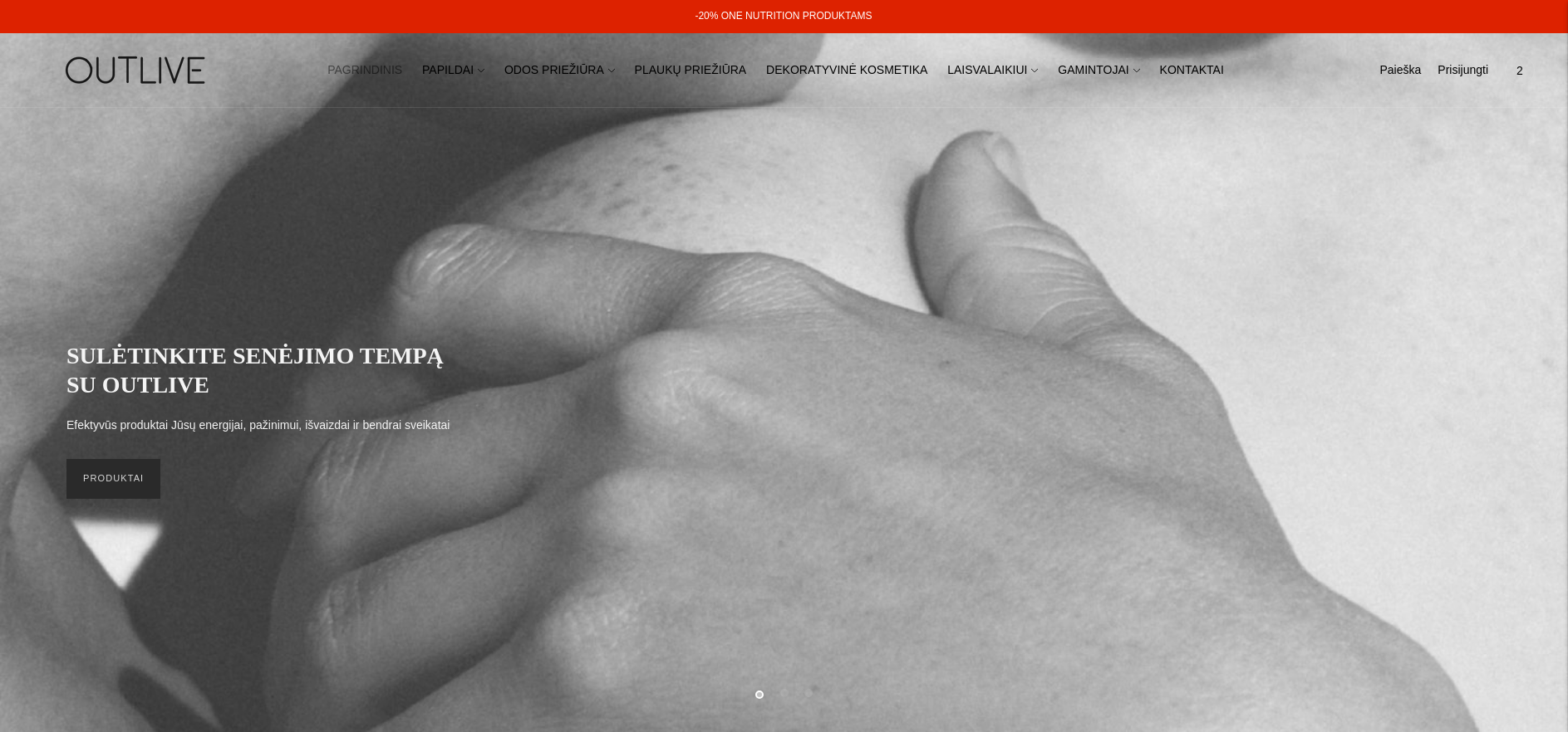
click at [119, 485] on link "PRODUKTAI" at bounding box center [114, 479] width 94 height 40
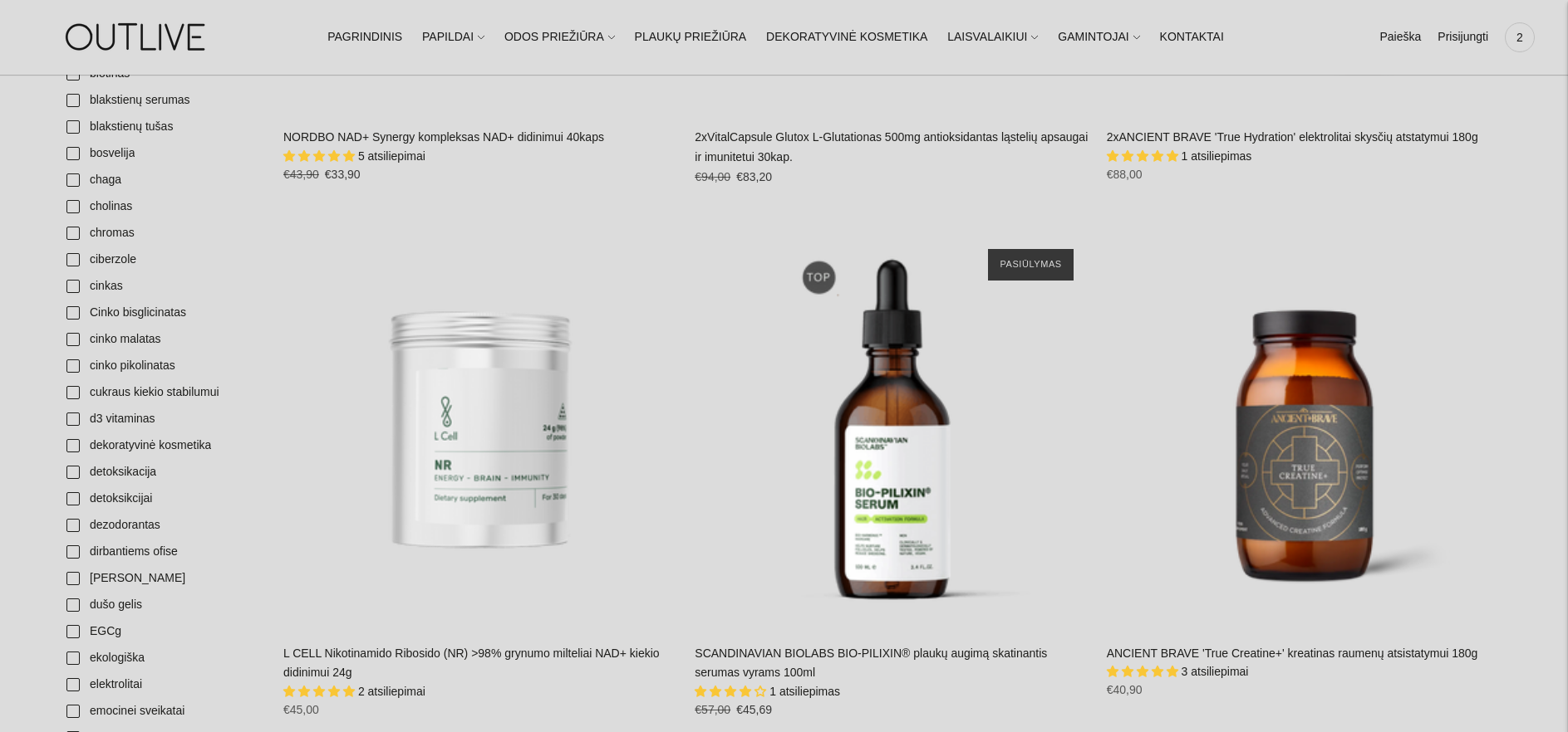
scroll to position [734, 0]
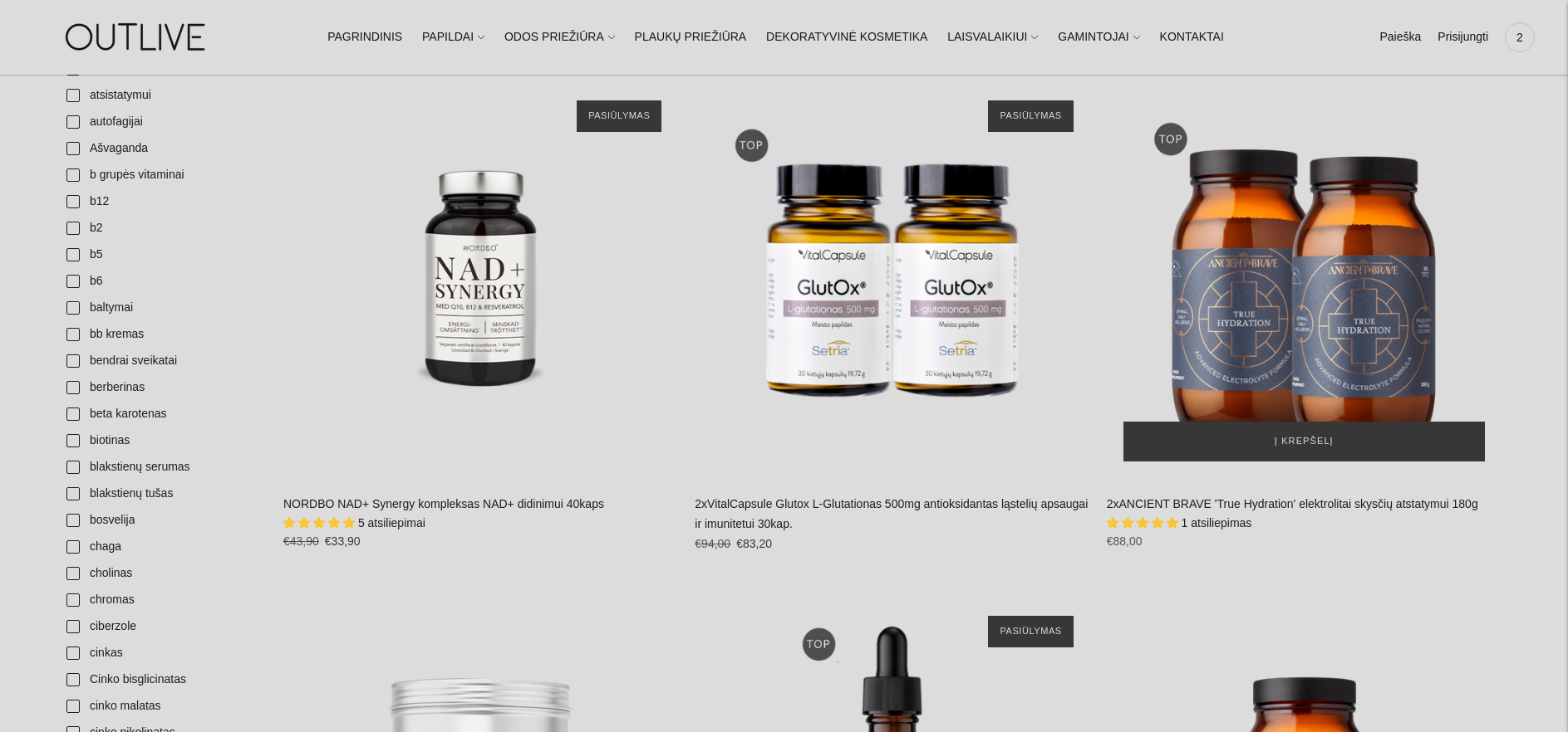
click at [1270, 323] on img "2xANCIENT BRAVE 'True Hydration' elektrolitai skysčių atstatymui 180g\a" at bounding box center [1304, 280] width 394 height 394
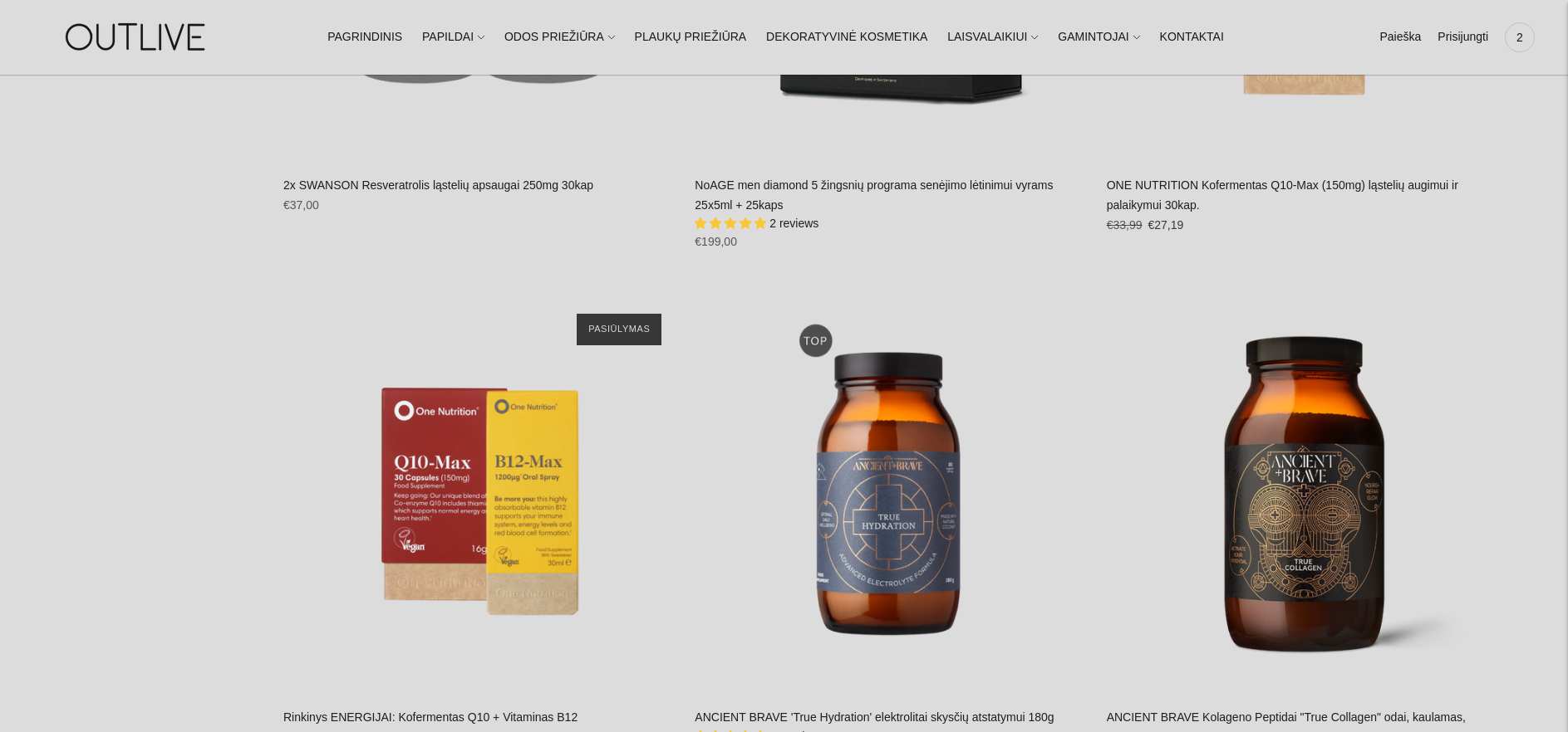
scroll to position [8442, 0]
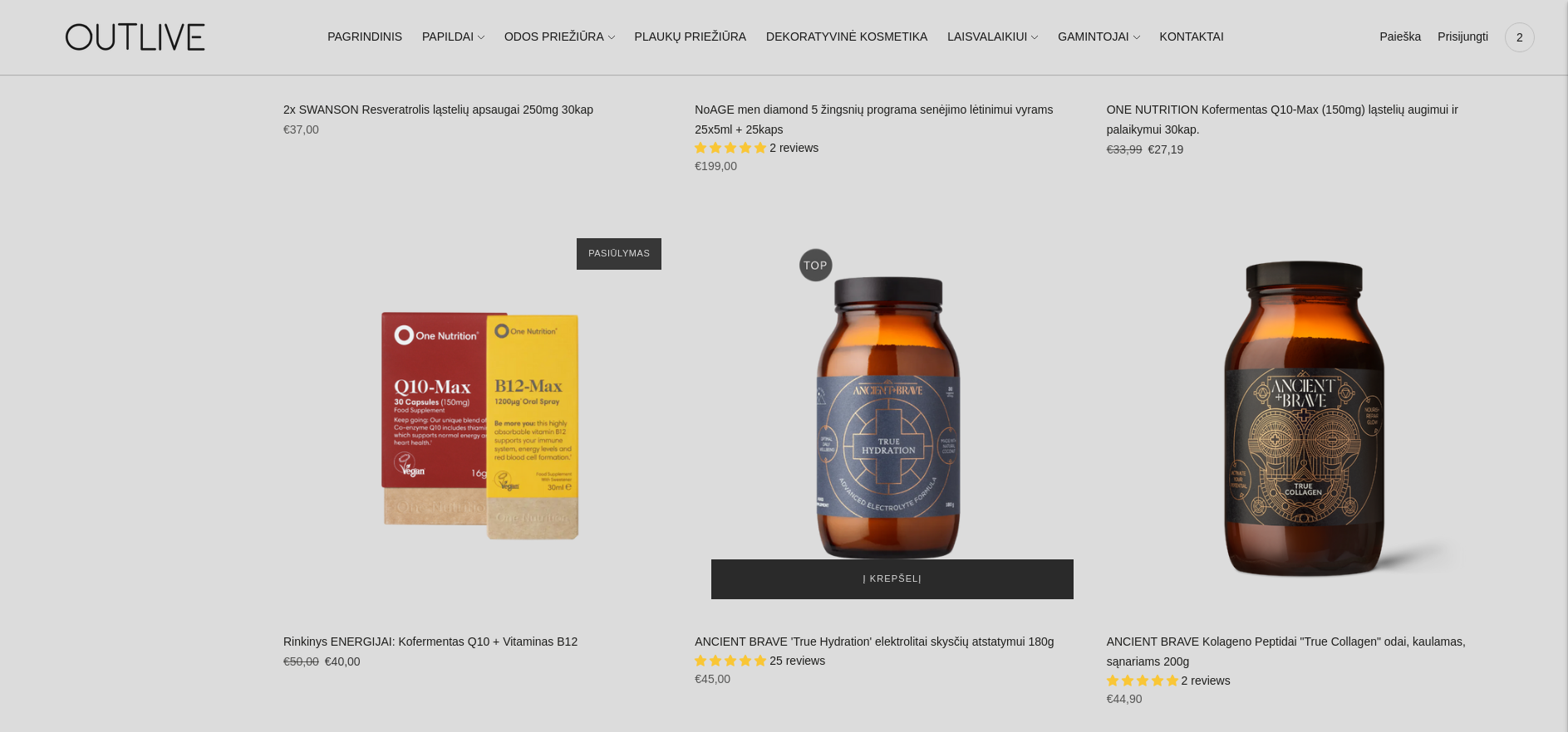
click at [883, 571] on span "Į krepšelį" at bounding box center [893, 579] width 59 height 17
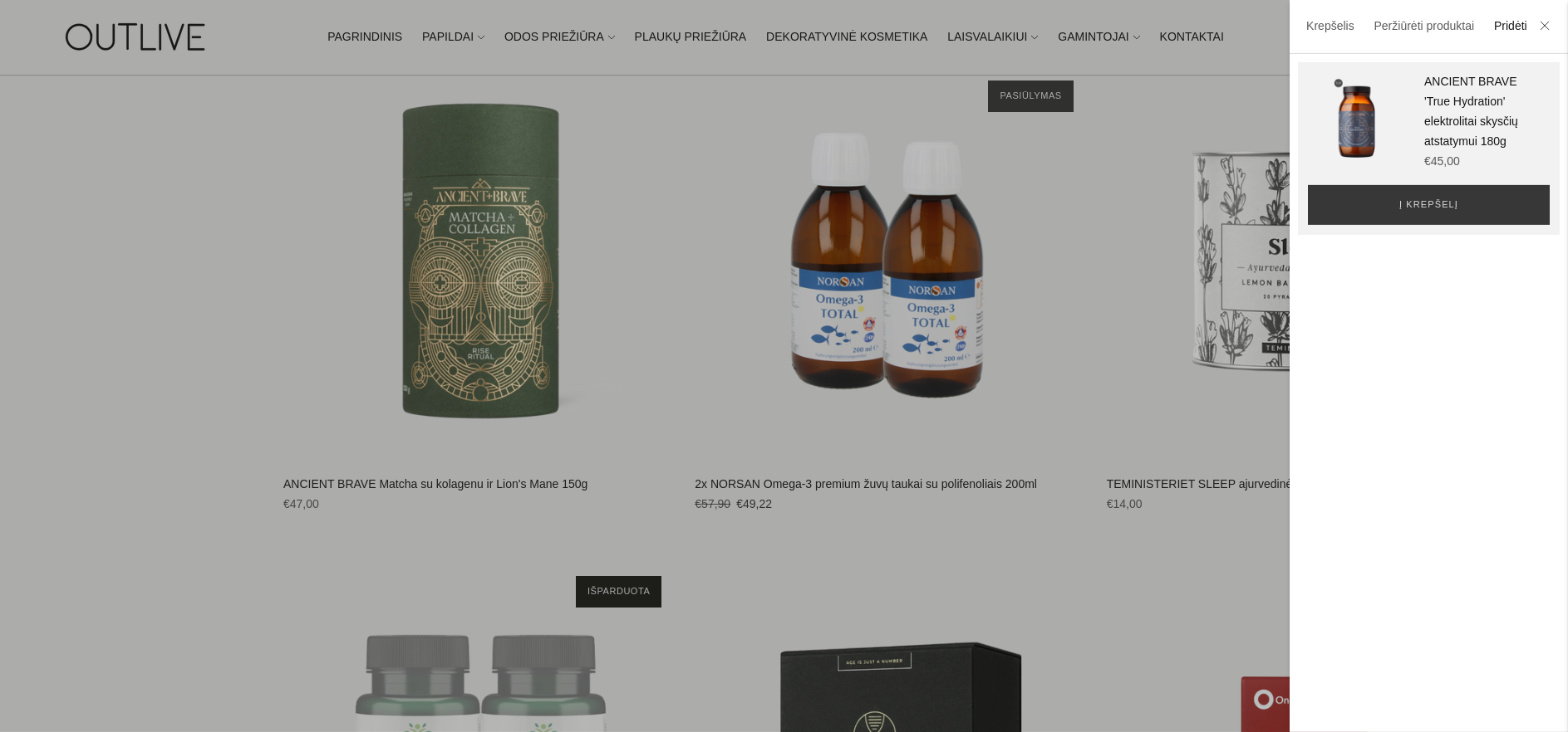
scroll to position [6337, 0]
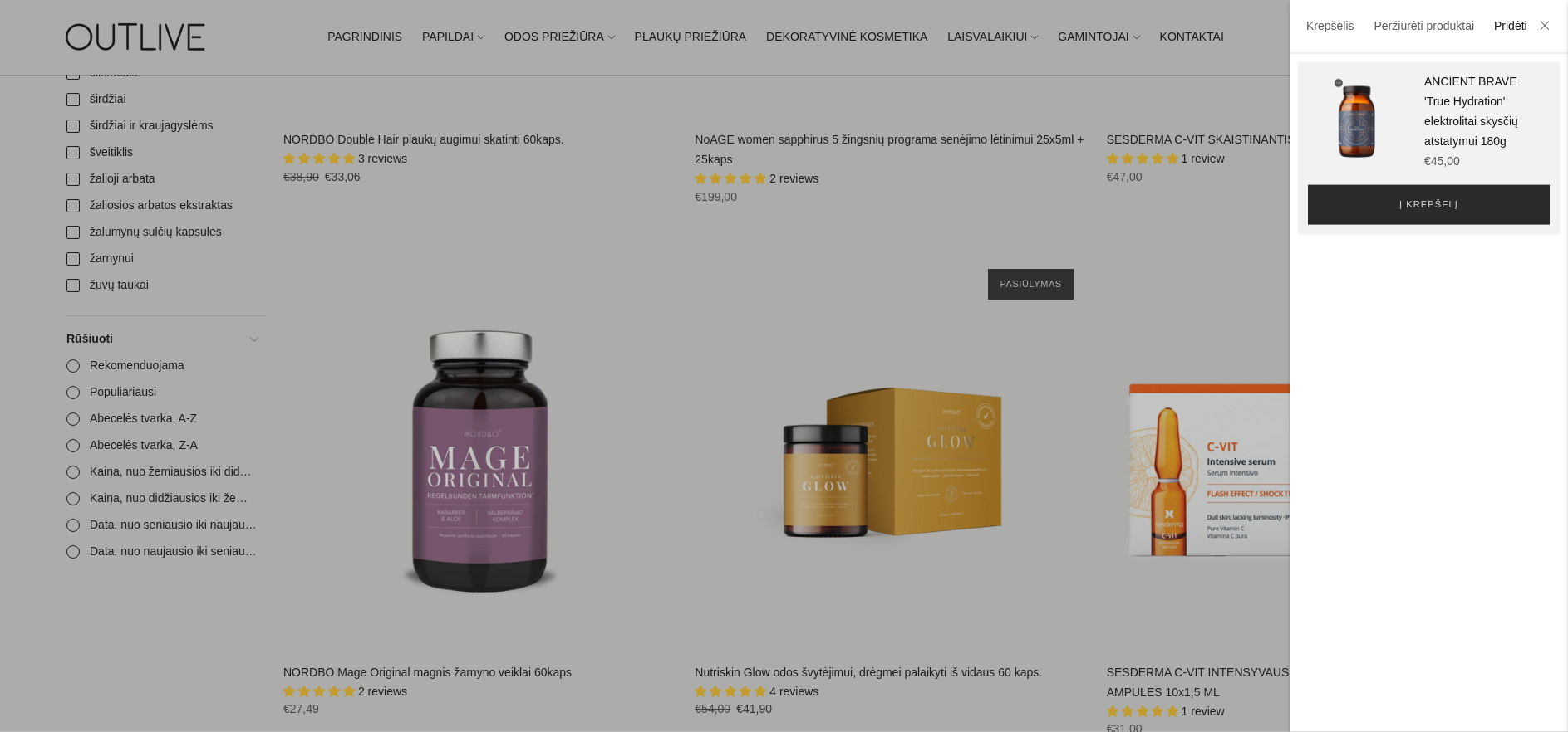
click at [1444, 203] on span "Į krepšelį" at bounding box center [1428, 204] width 59 height 17
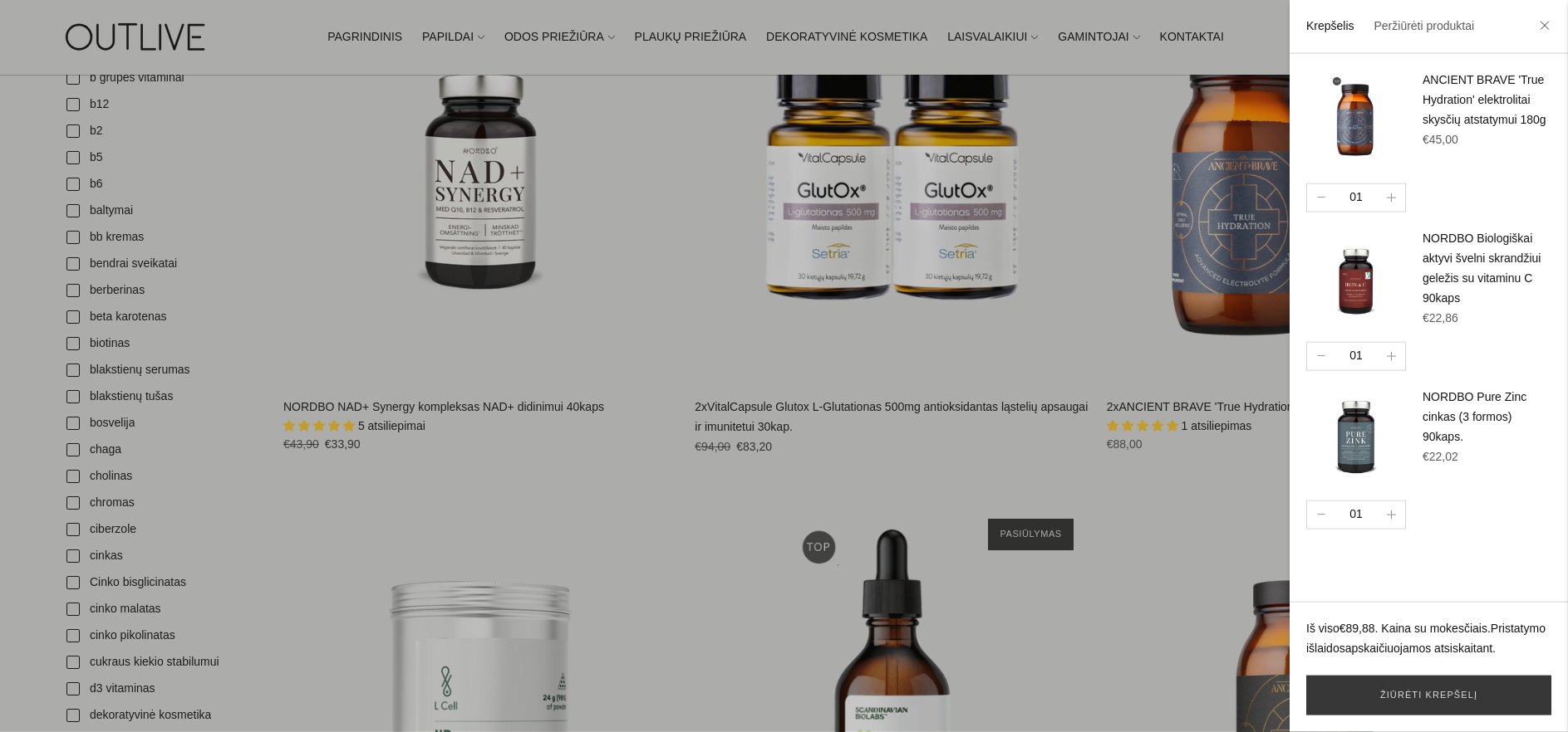
scroll to position [1199, 0]
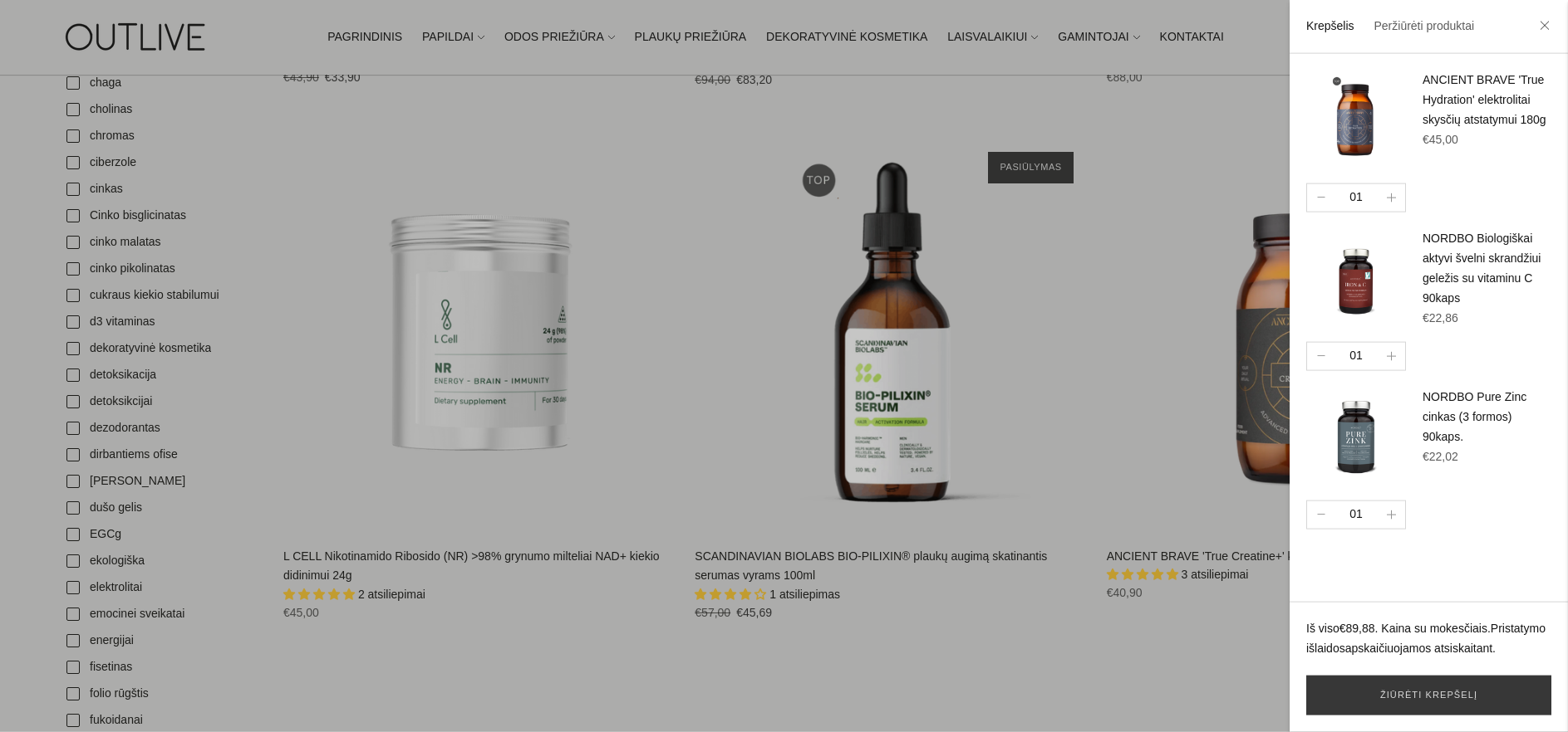
click at [101, 322] on div at bounding box center [784, 366] width 1568 height 732
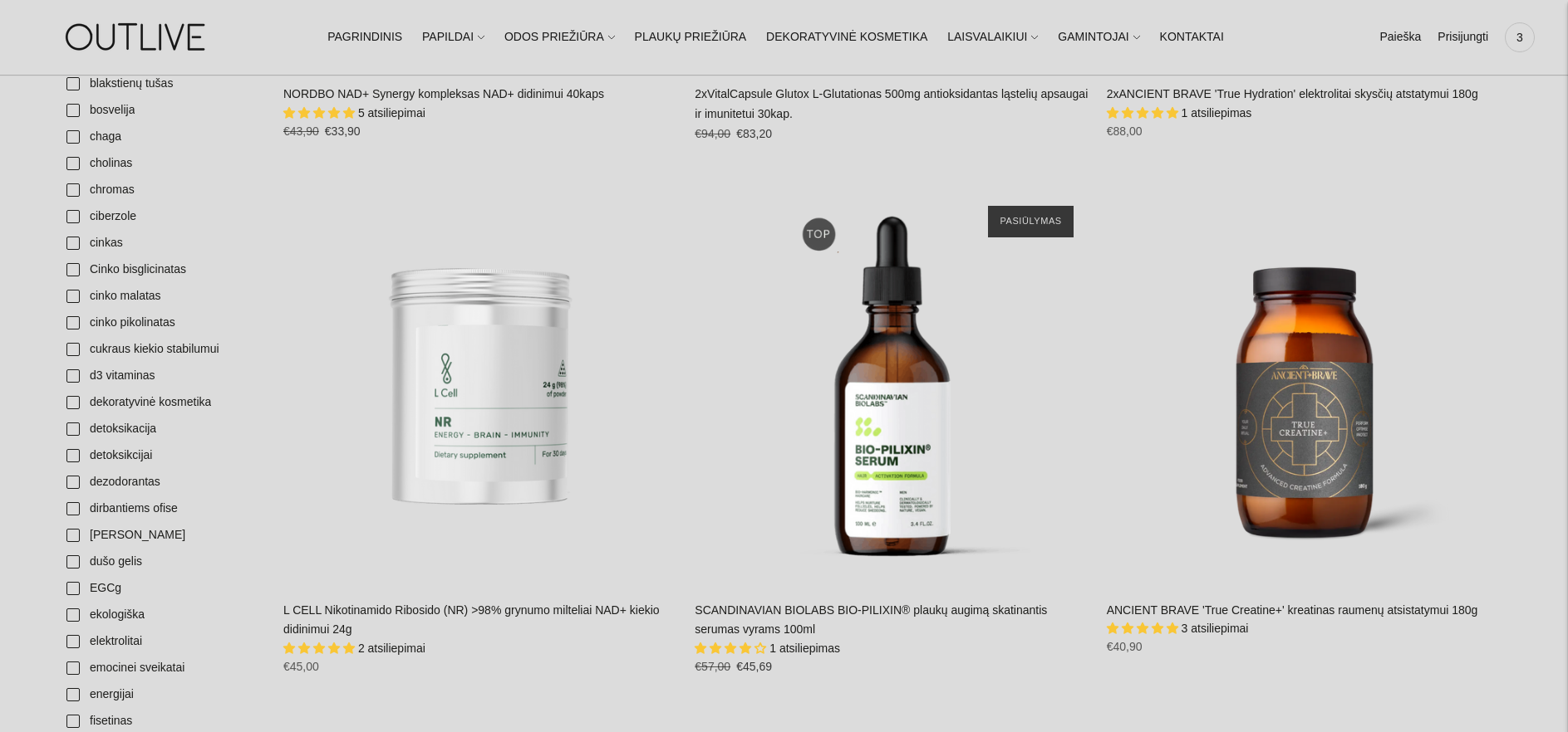
scroll to position [1285, 0]
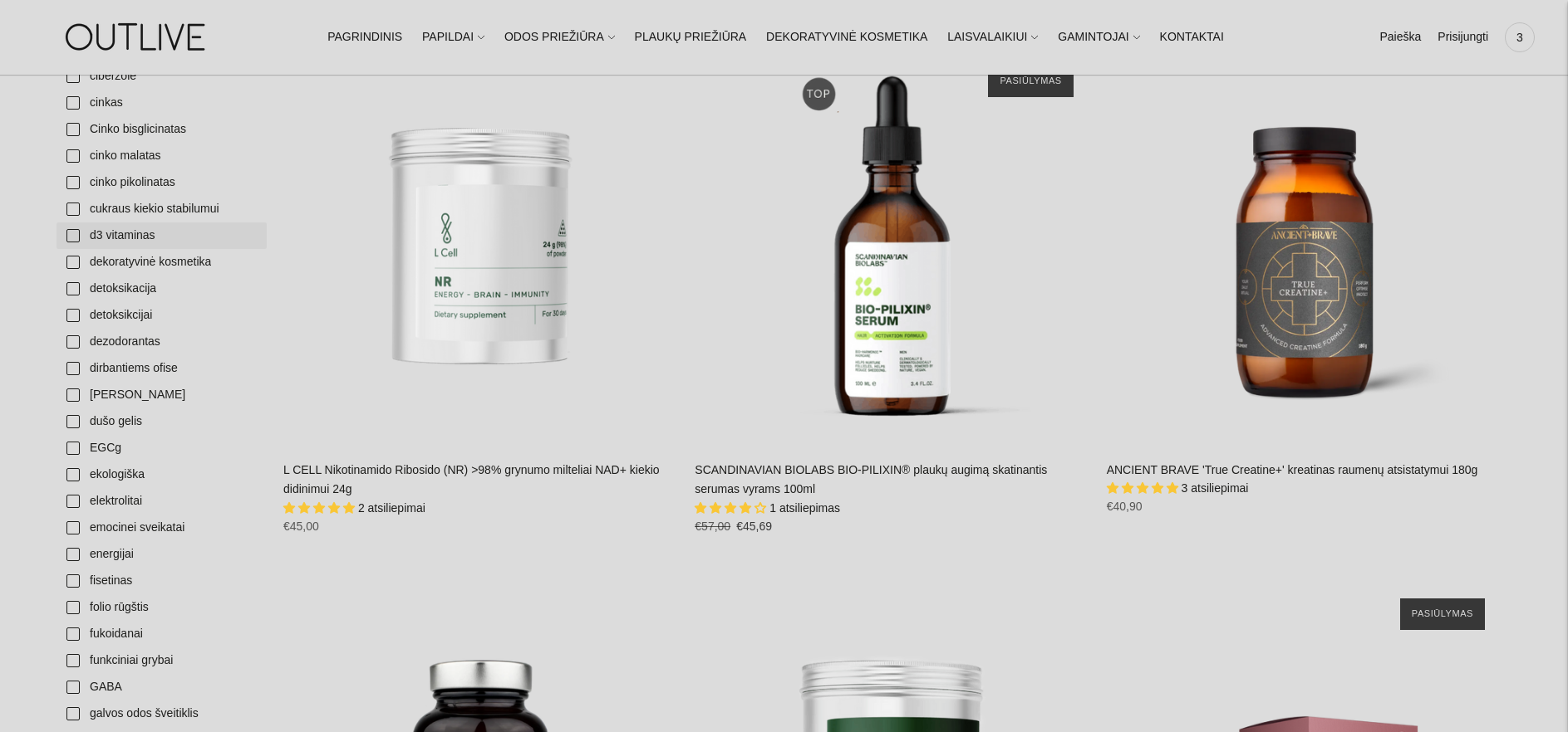
click at [70, 234] on link "d3 vitaminas" at bounding box center [161, 236] width 210 height 27
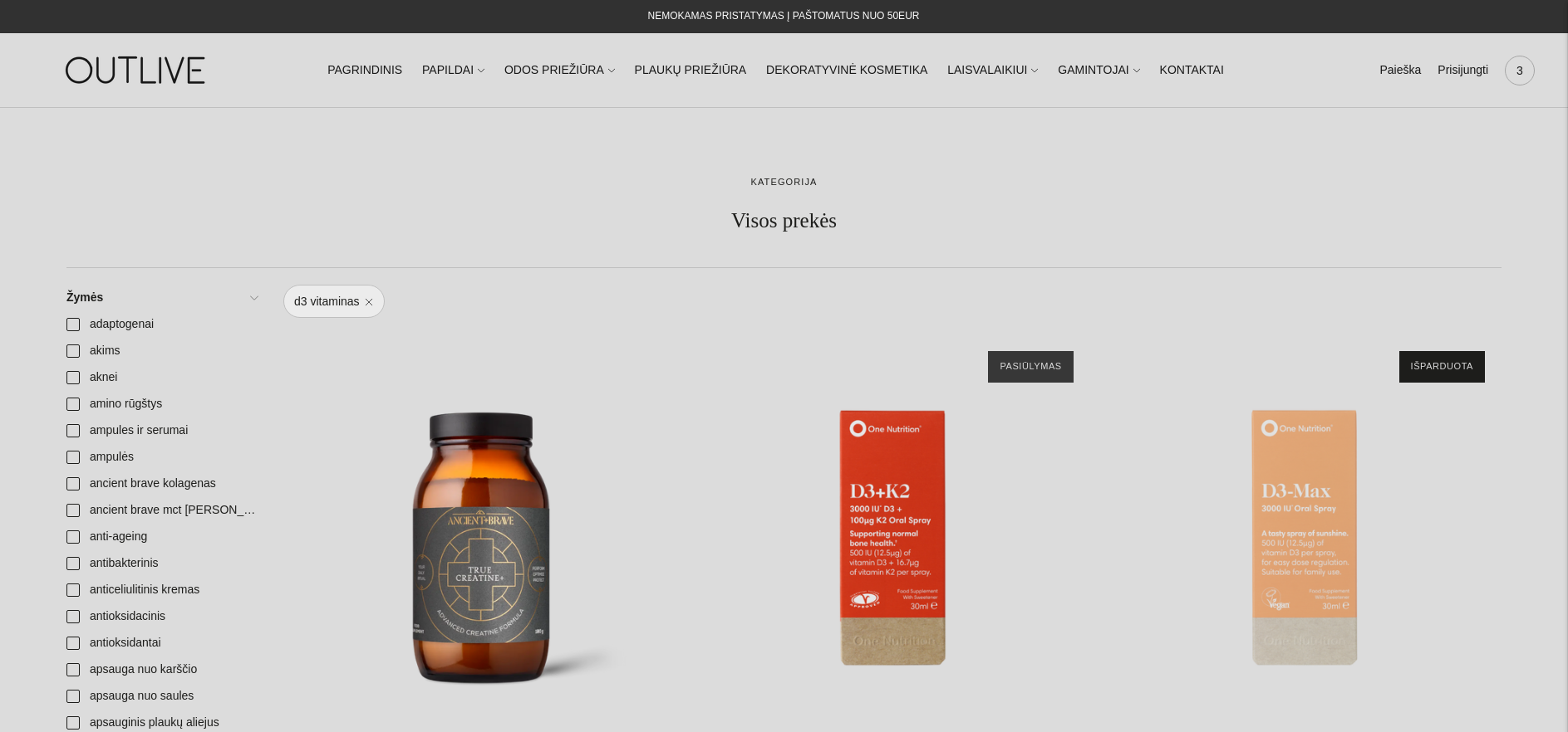
click at [1517, 73] on span "3" at bounding box center [1520, 71] width 24 height 24
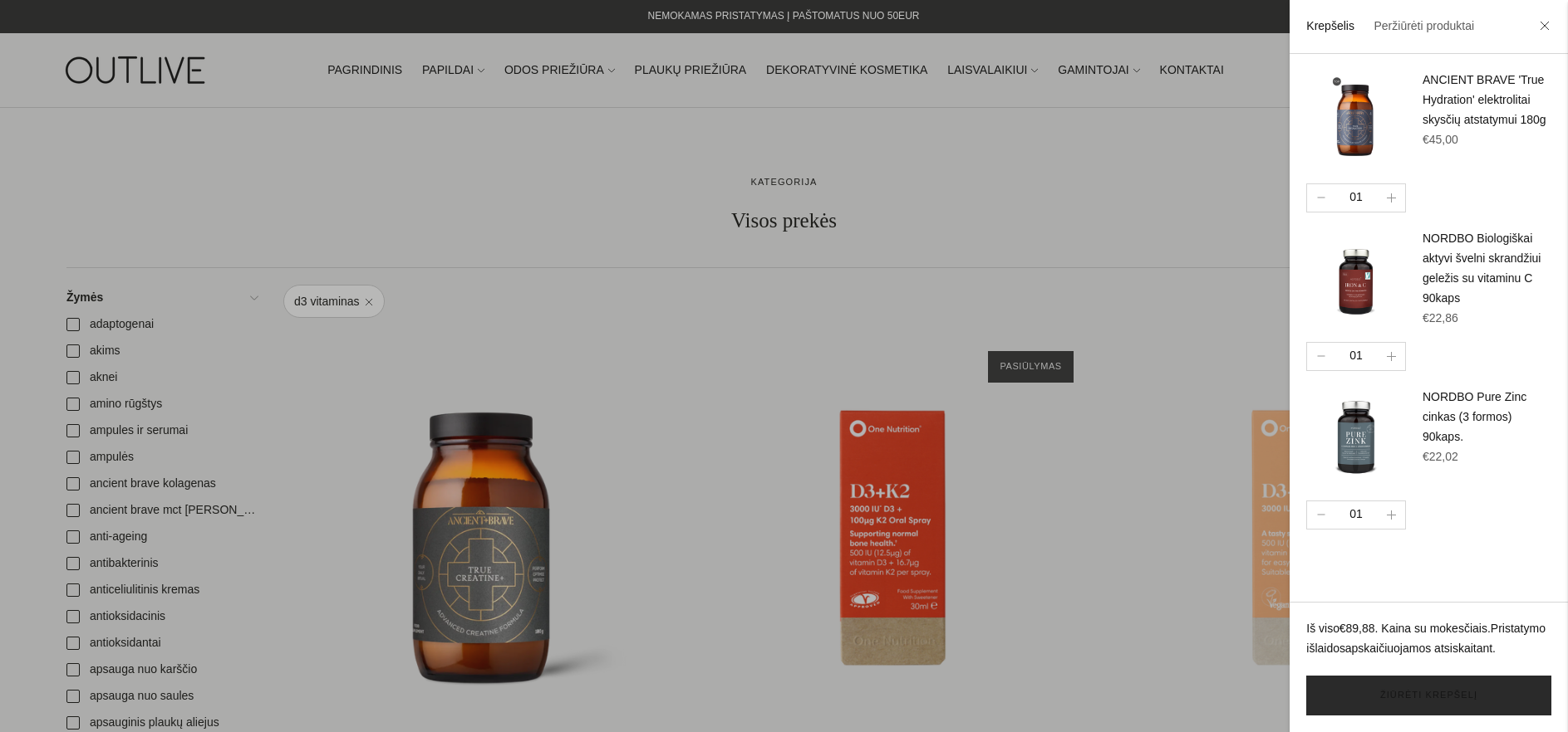
click at [1439, 697] on link "Žiūrėti krepšelį" at bounding box center [1428, 696] width 245 height 40
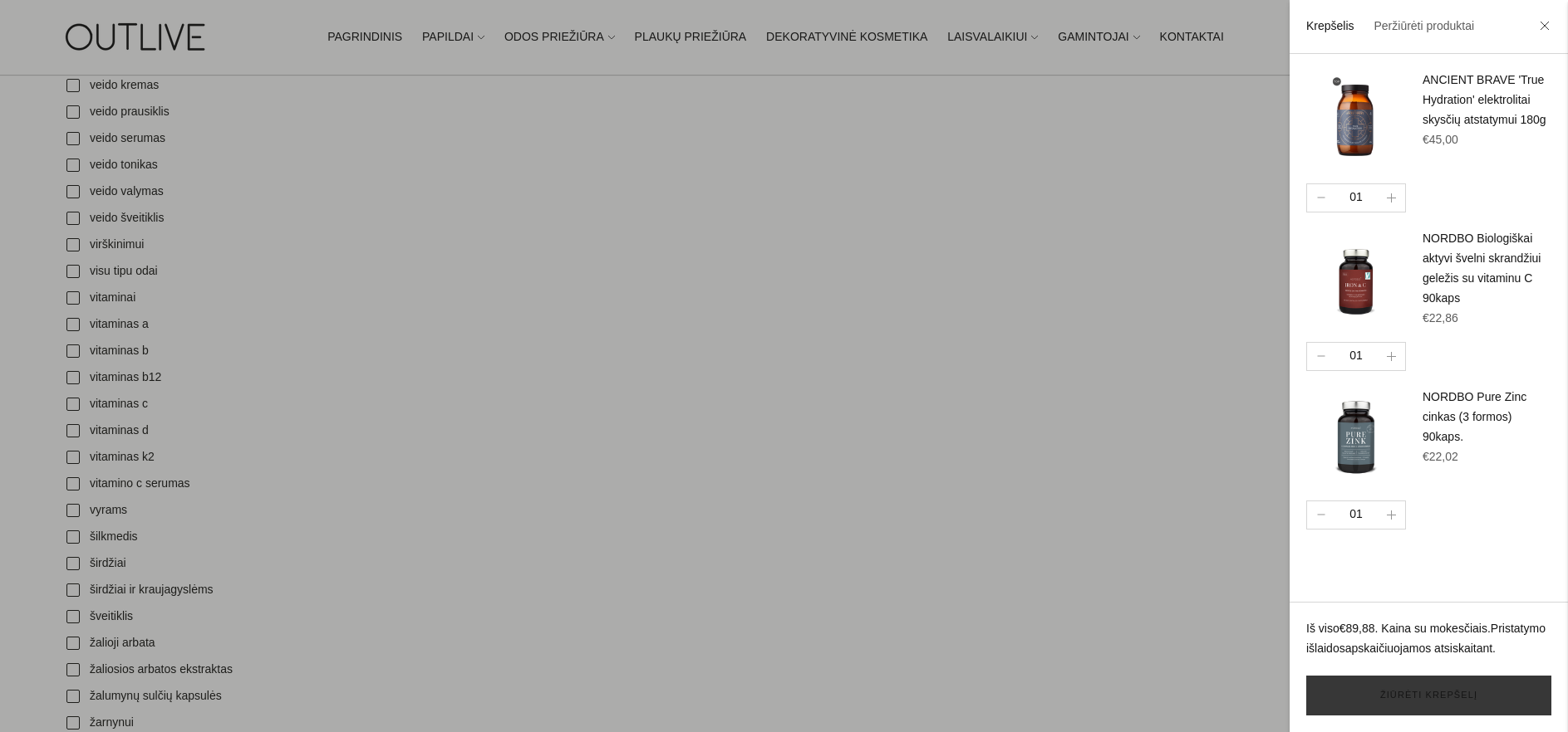
scroll to position [5506, 0]
click at [71, 347] on div at bounding box center [784, 366] width 1568 height 732
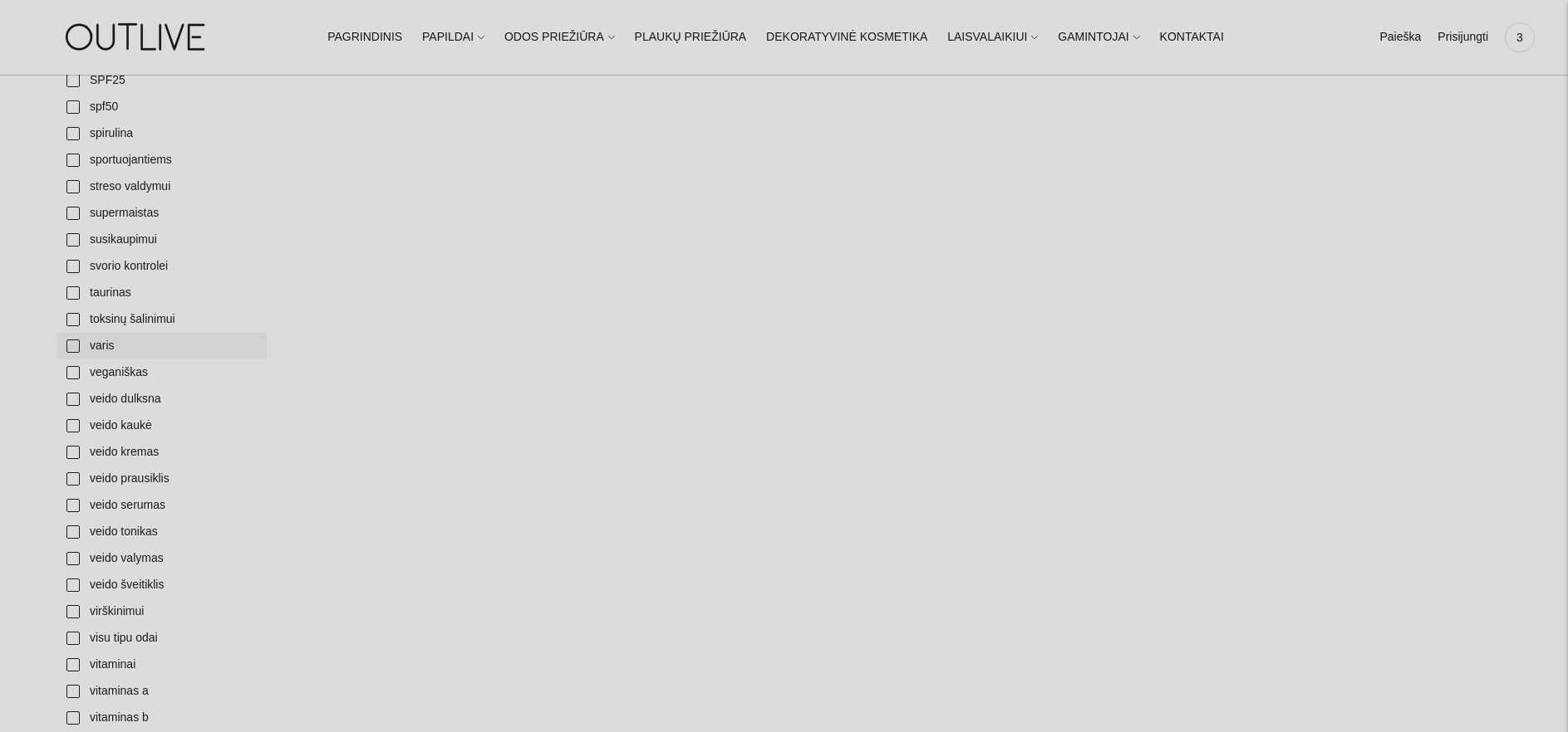
click at [89, 345] on link "varis" at bounding box center [161, 346] width 210 height 27
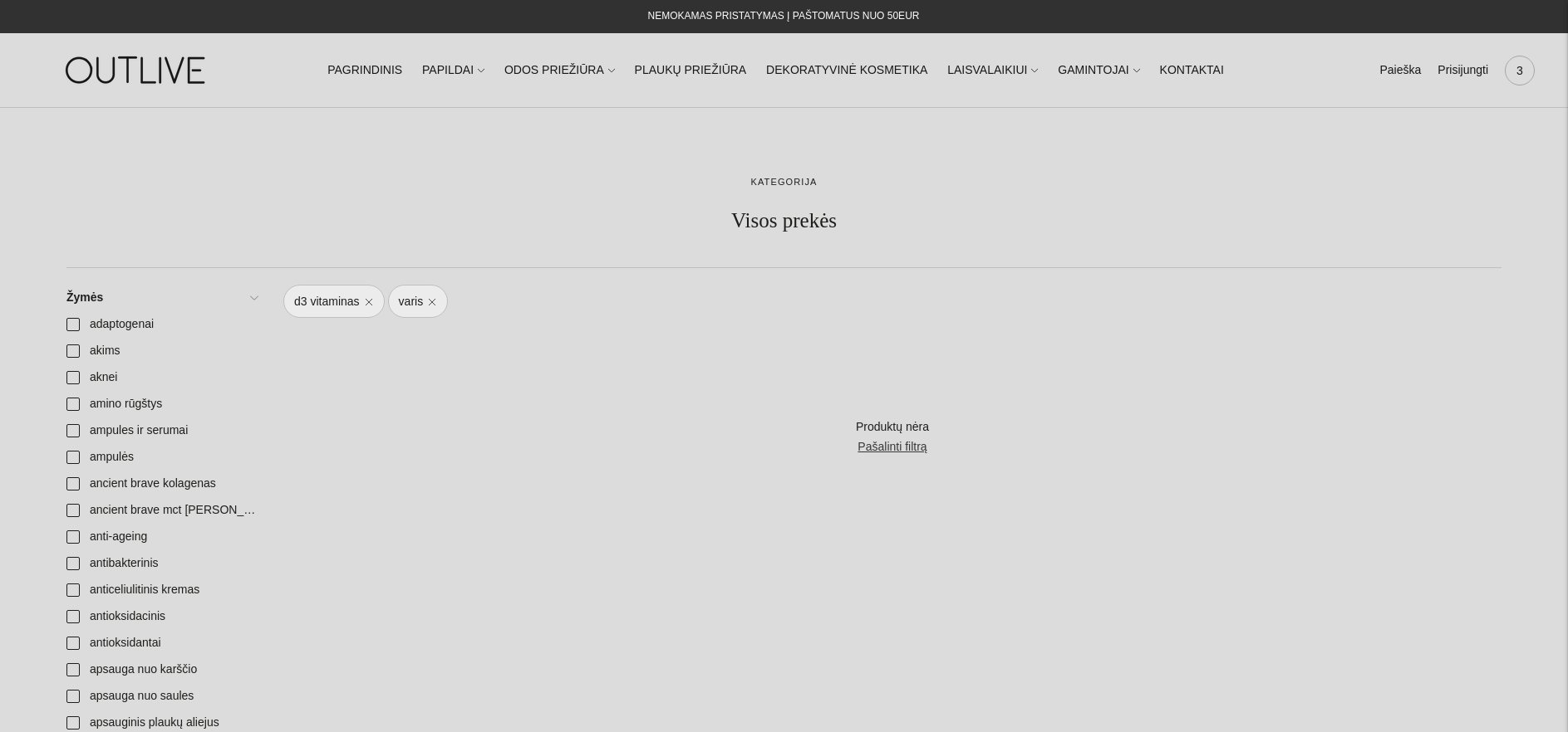
click at [1518, 72] on span "3" at bounding box center [1520, 71] width 24 height 24
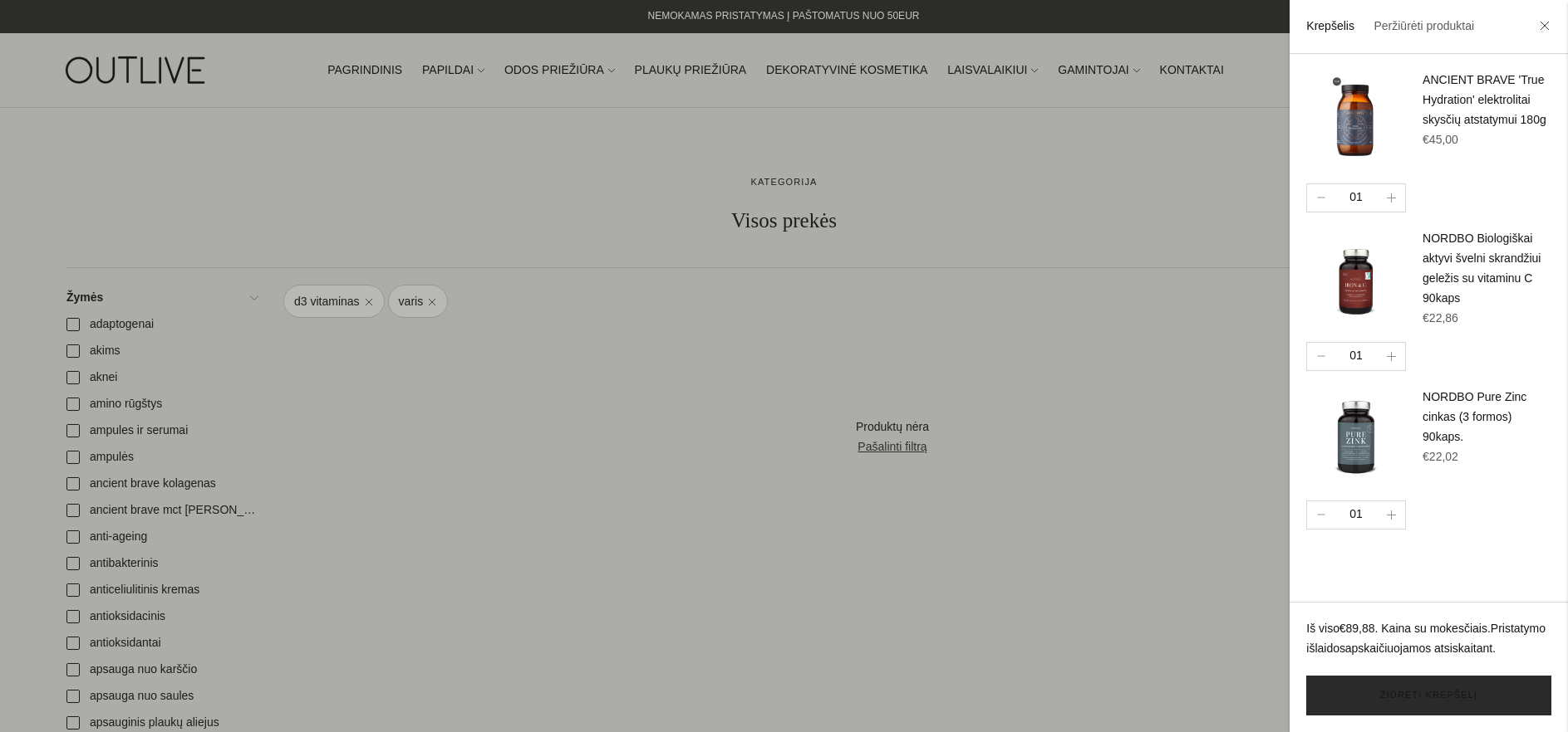
click at [1442, 699] on link "Žiūrėti krepšelį" at bounding box center [1428, 696] width 245 height 40
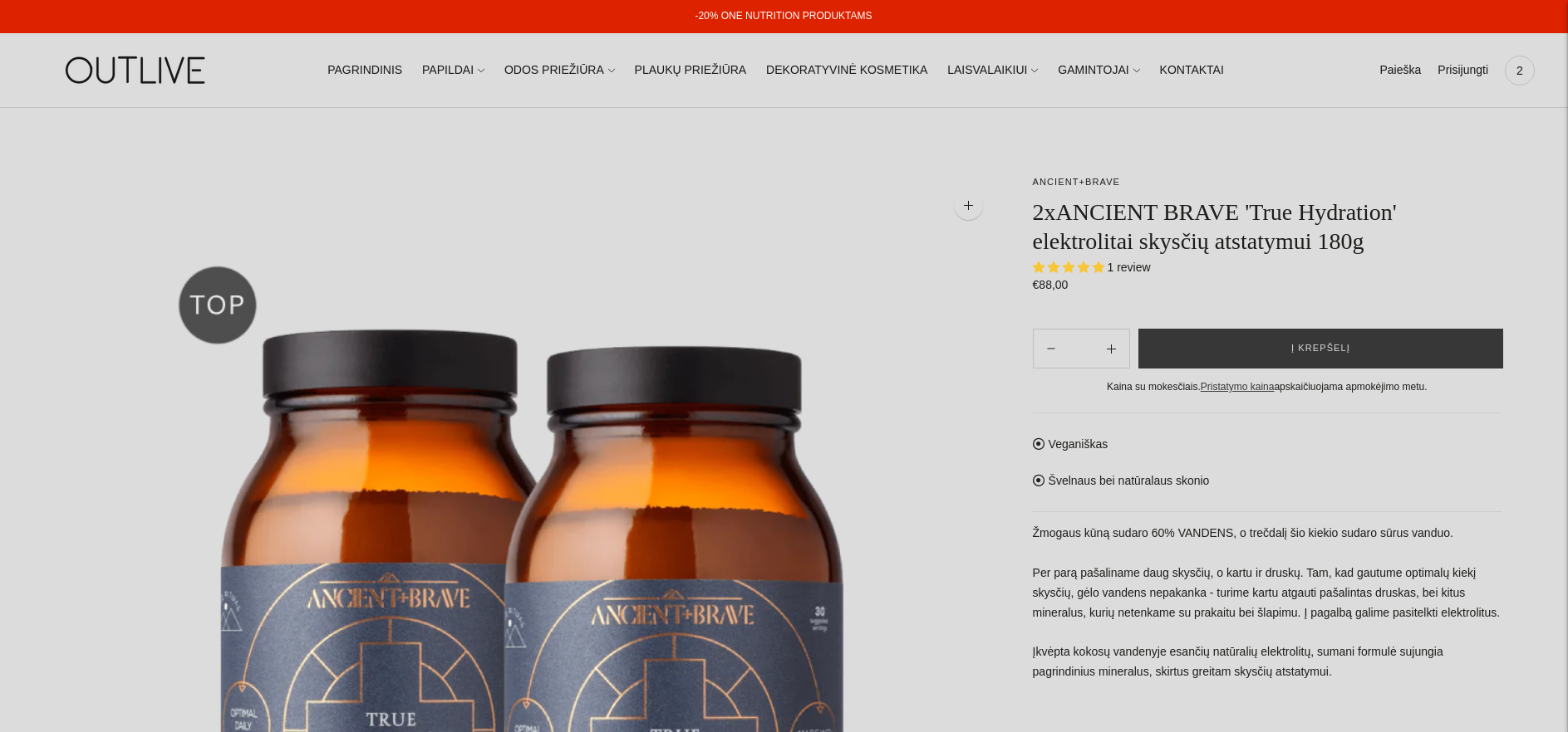
select select "**********"
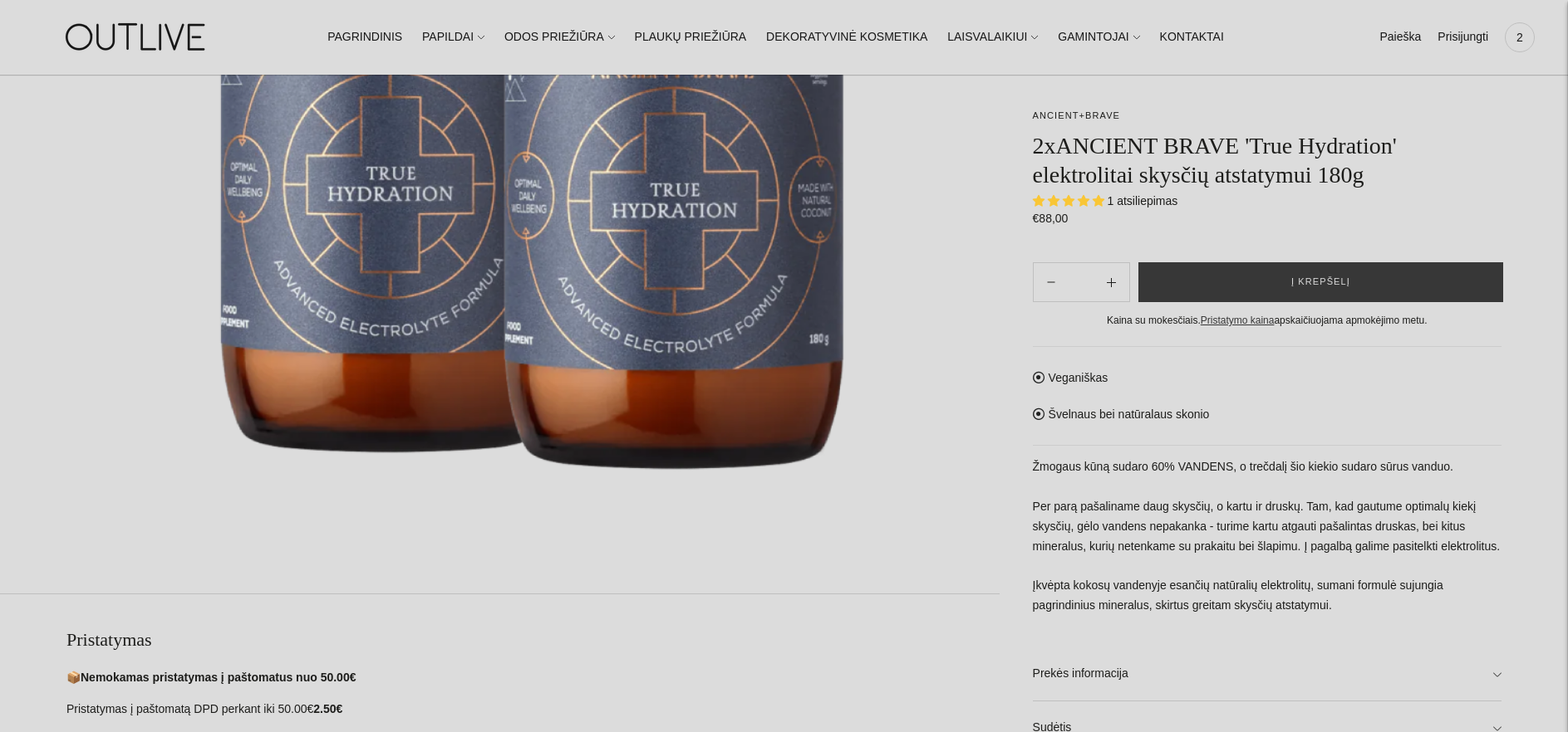
scroll to position [734, 0]
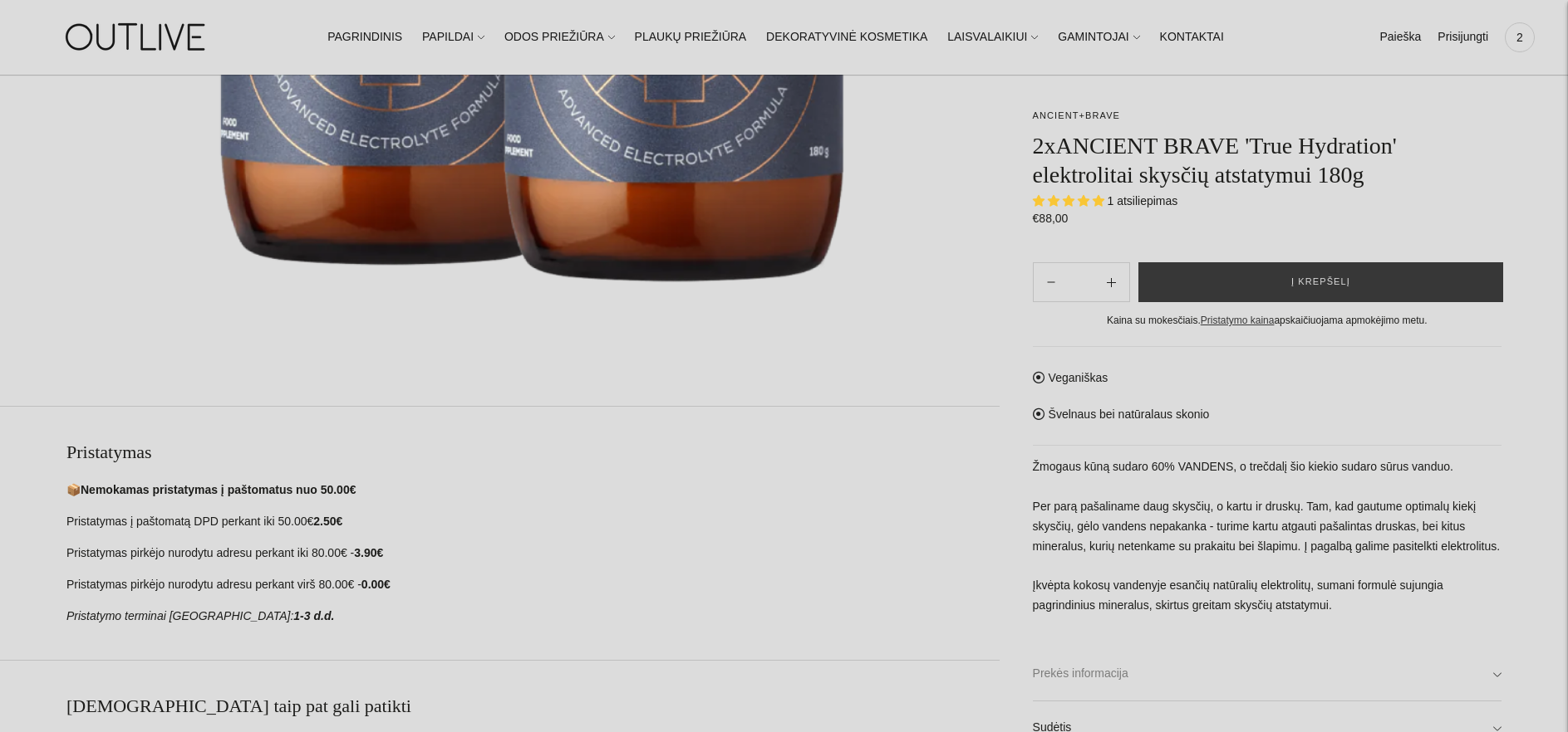
click at [1500, 671] on link "Prekės informacija" at bounding box center [1267, 674] width 469 height 53
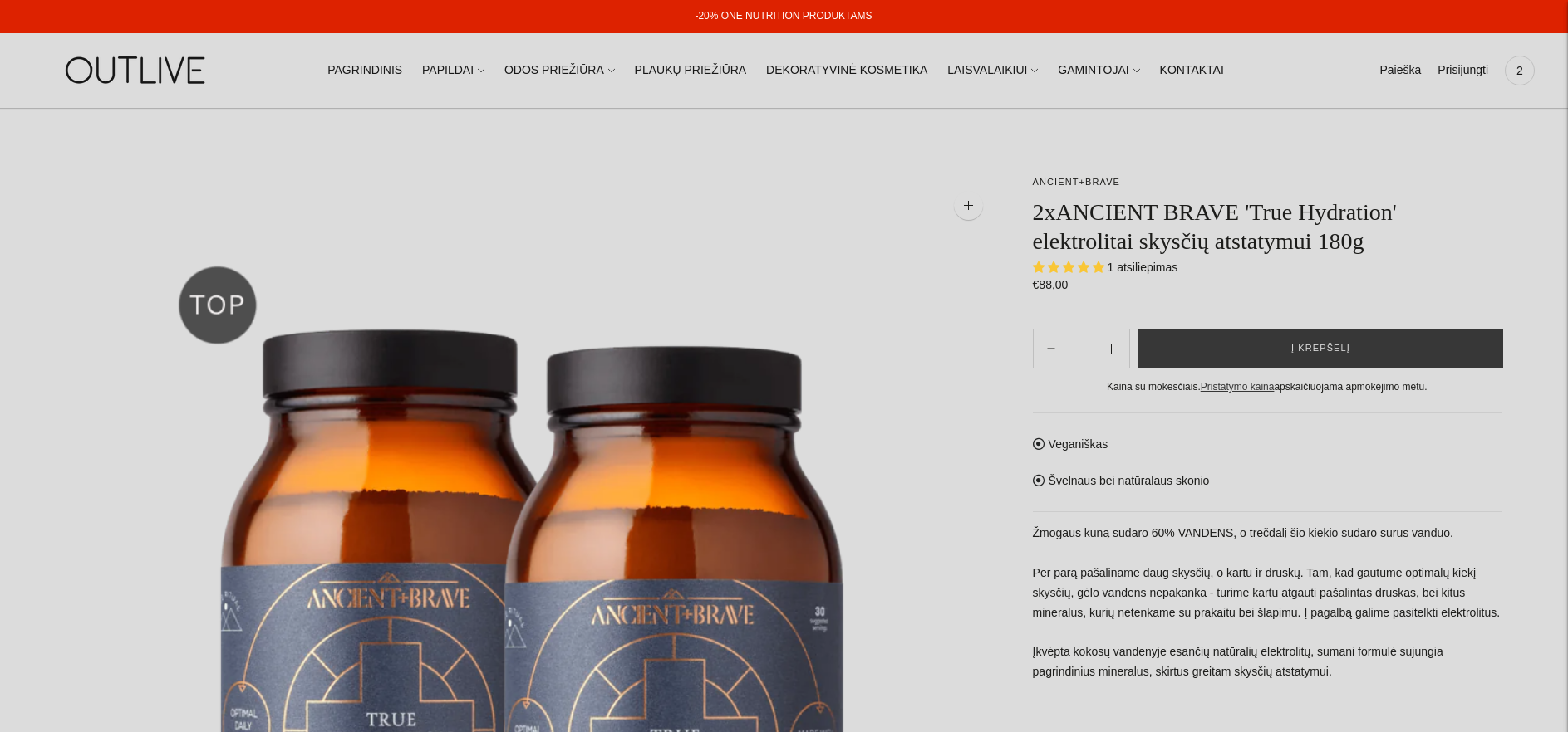
scroll to position [367, 0]
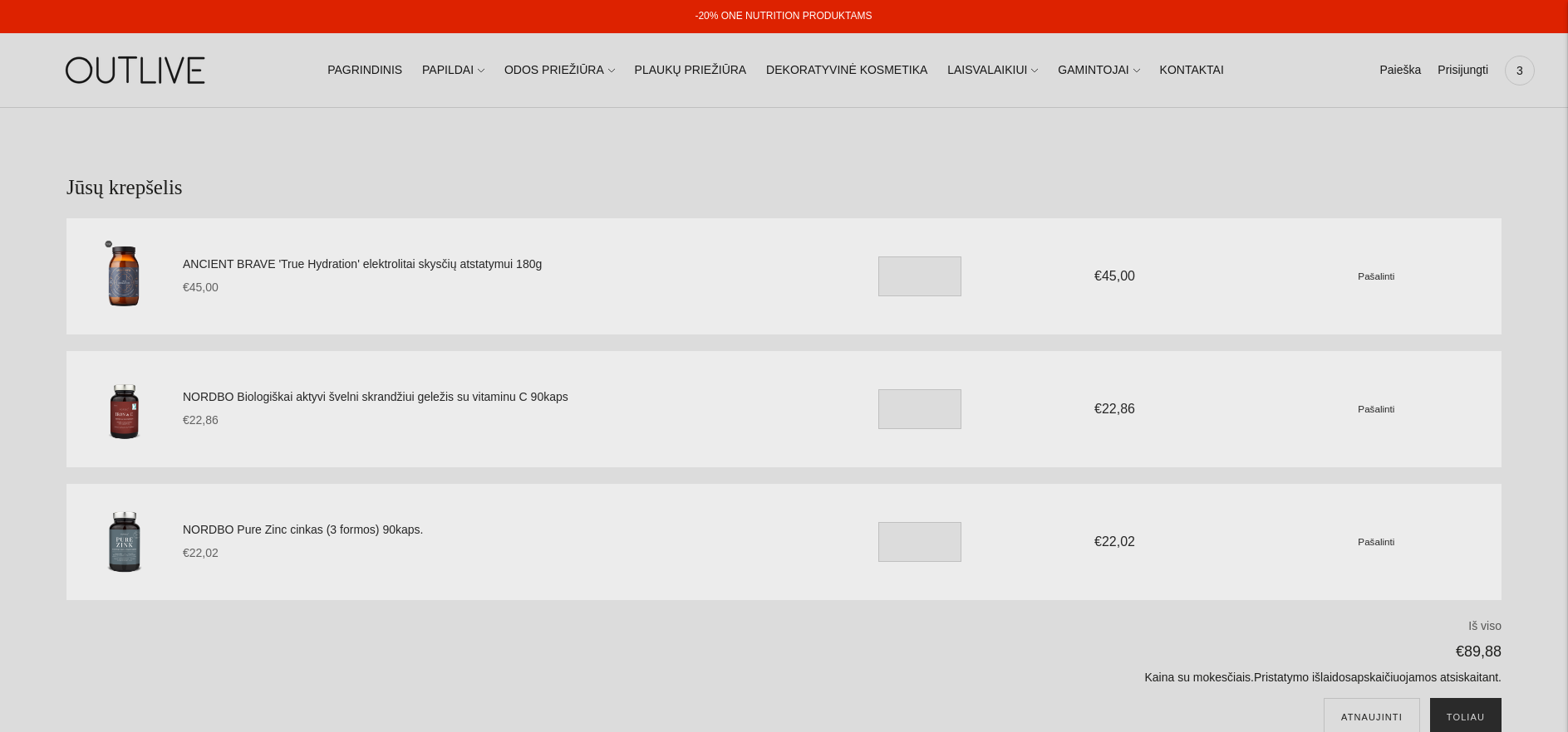
click at [1472, 718] on button "Toliau" at bounding box center [1466, 718] width 72 height 40
